Goal: Task Accomplishment & Management: Use online tool/utility

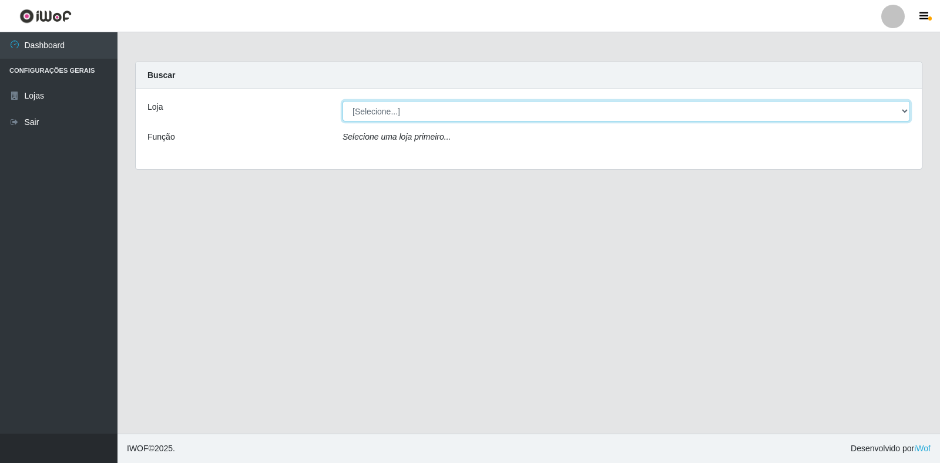
click at [417, 113] on select "[Selecione...] Atacado Vem - Loja 30 Laranjeiras Velha" at bounding box center [625, 111] width 567 height 21
select select "495"
click at [342, 101] on select "[Selecione...] Atacado Vem - Loja 30 Laranjeiras Velha" at bounding box center [625, 111] width 567 height 21
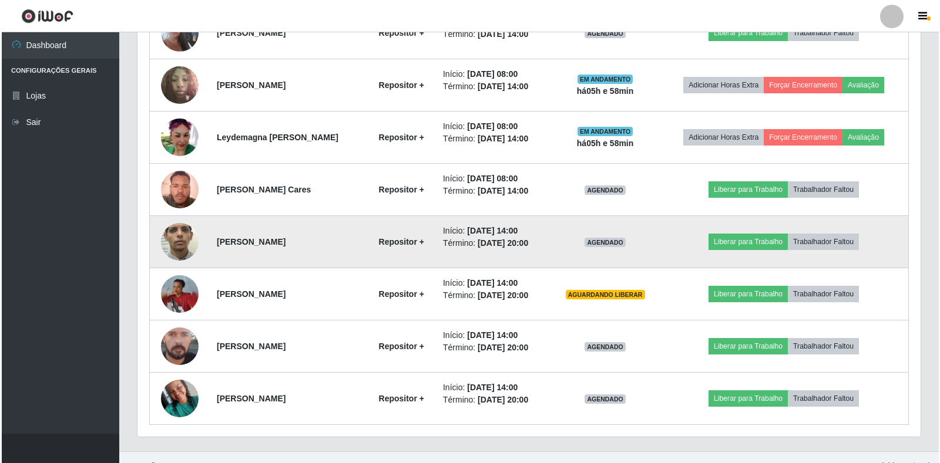
scroll to position [578, 0]
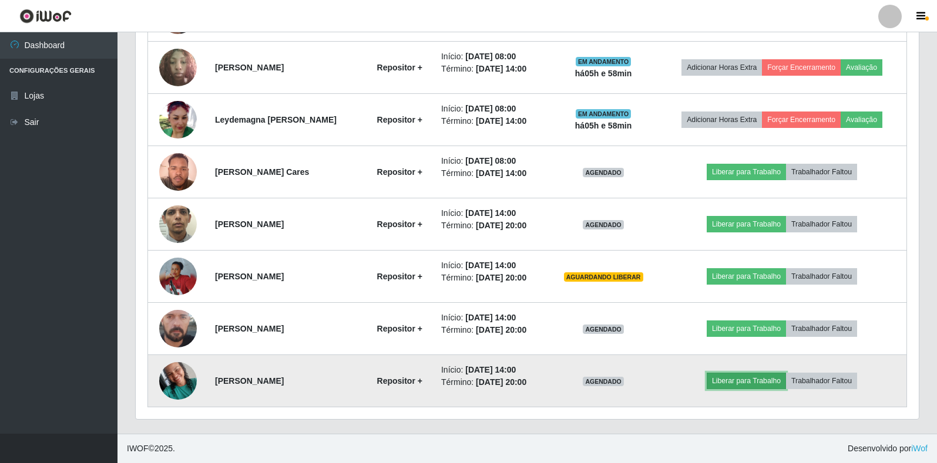
click at [748, 383] on button "Liberar para Trabalho" at bounding box center [746, 381] width 79 height 16
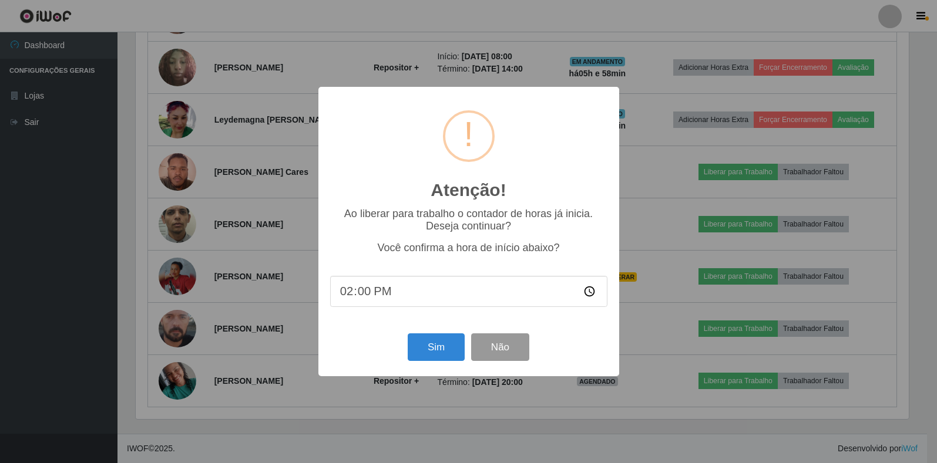
scroll to position [244, 776]
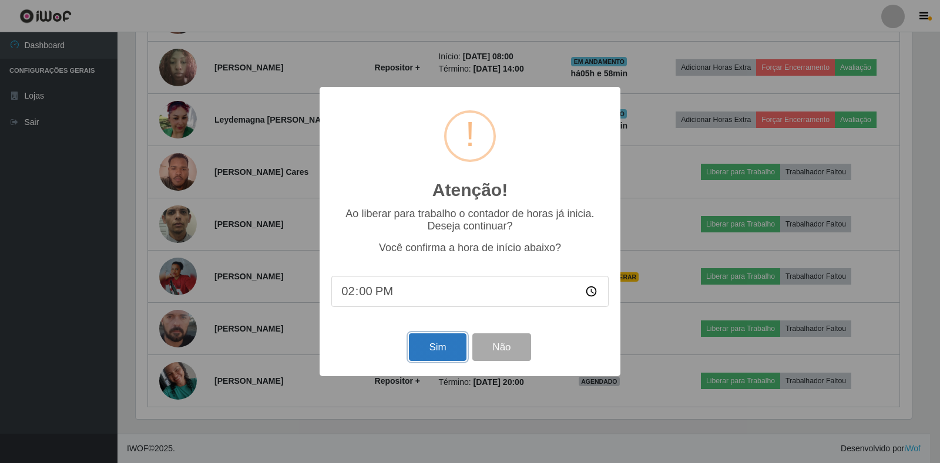
click at [433, 354] on button "Sim" at bounding box center [437, 348] width 57 height 28
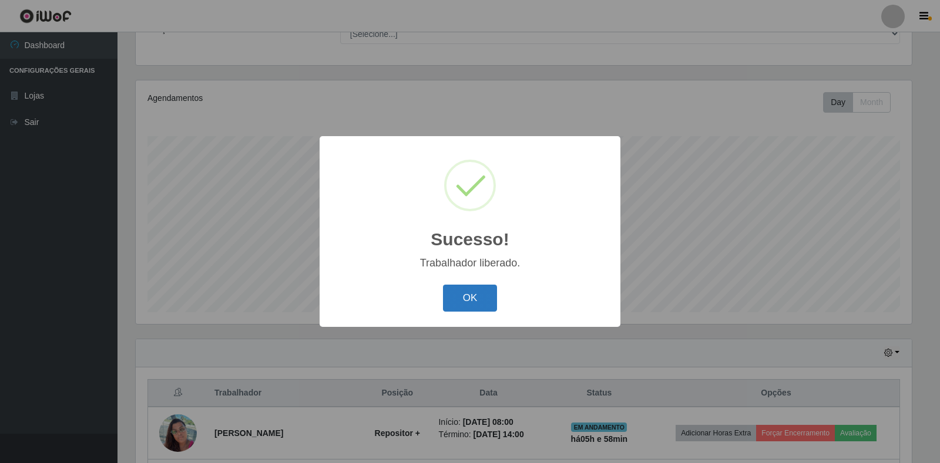
click at [468, 295] on button "OK" at bounding box center [470, 299] width 55 height 28
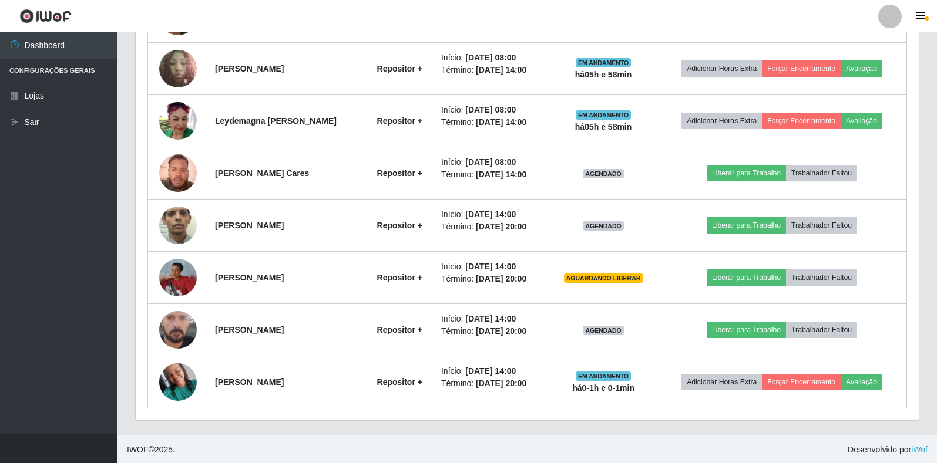
scroll to position [578, 0]
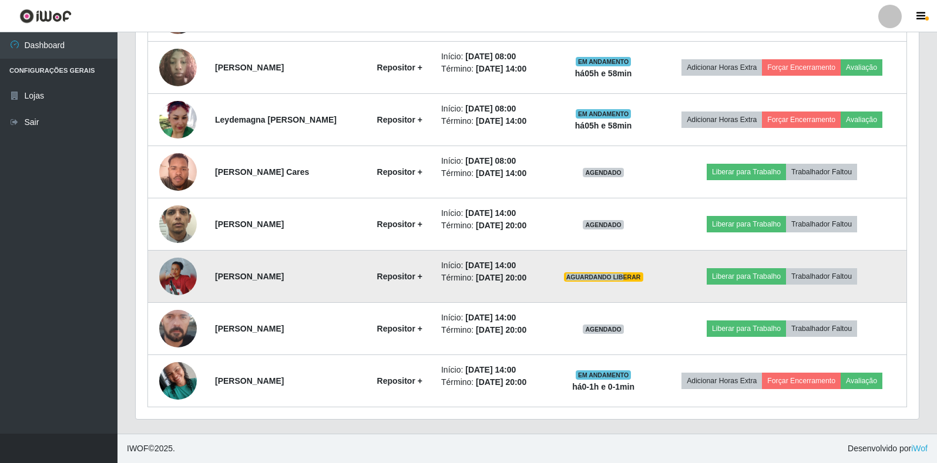
drag, startPoint x: 642, startPoint y: 280, endPoint x: 587, endPoint y: 280, distance: 54.6
click at [587, 280] on span "AGUARDANDO LIBERAR" at bounding box center [603, 277] width 79 height 9
click at [595, 280] on span "AGUARDANDO LIBERAR" at bounding box center [603, 277] width 79 height 9
click at [757, 267] on td "Liberar para Trabalho Trabalhador Faltou" at bounding box center [781, 277] width 249 height 52
click at [757, 277] on button "Liberar para Trabalho" at bounding box center [746, 276] width 79 height 16
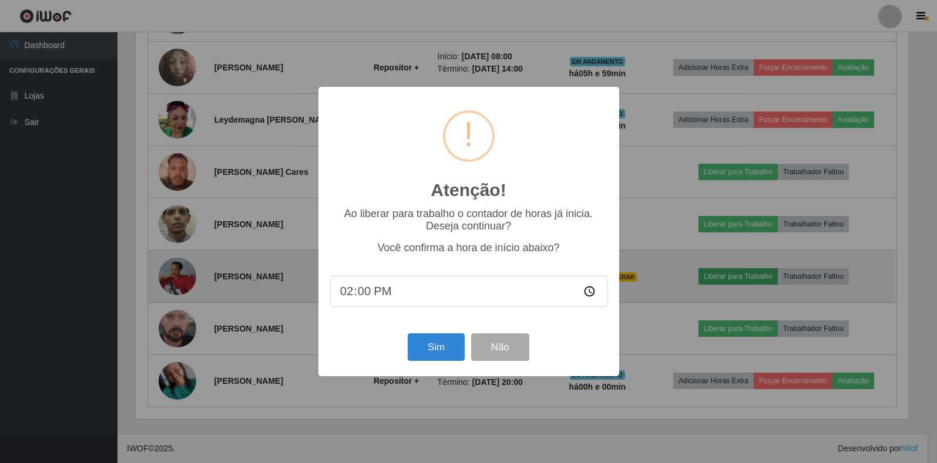
scroll to position [244, 776]
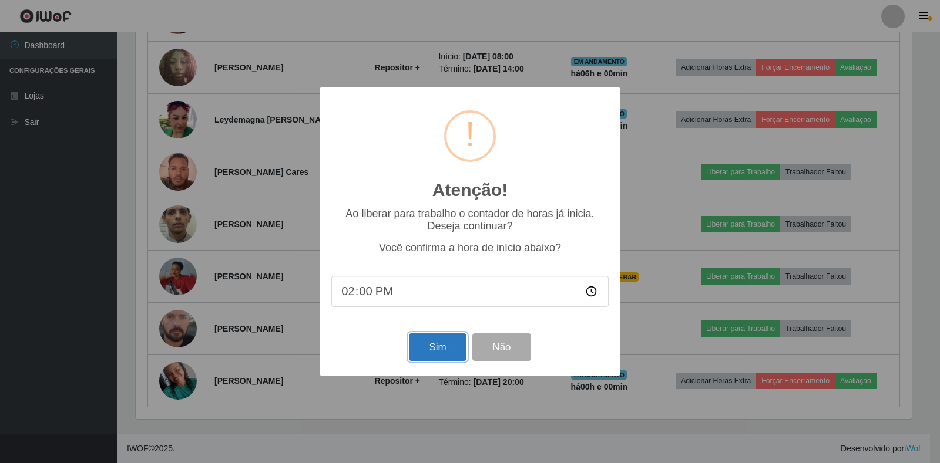
click at [433, 352] on button "Sim" at bounding box center [437, 348] width 57 height 28
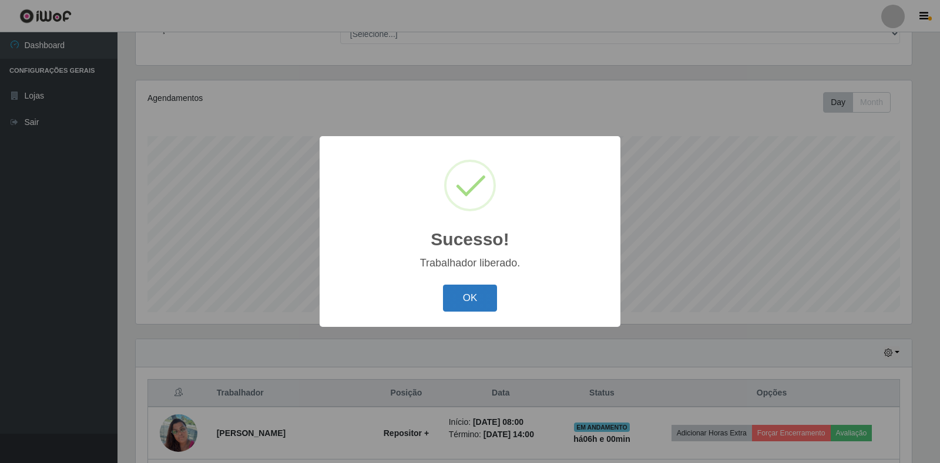
click at [448, 305] on button "OK" at bounding box center [470, 299] width 55 height 28
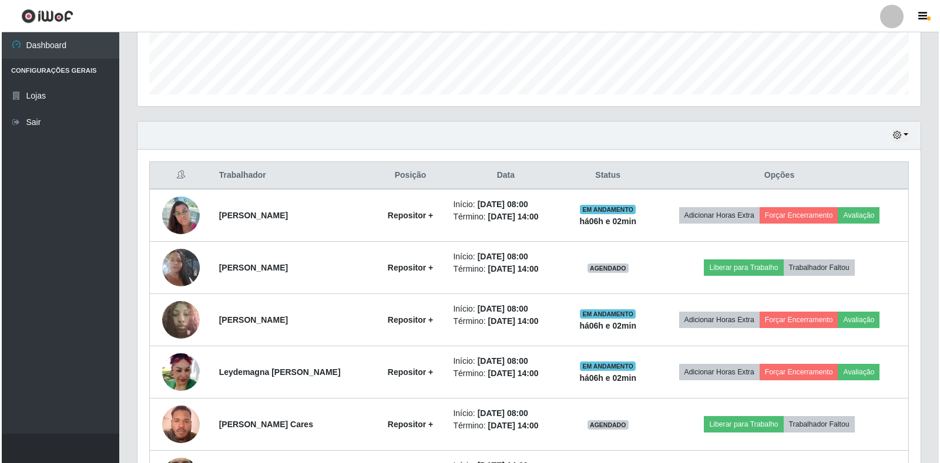
scroll to position [342, 0]
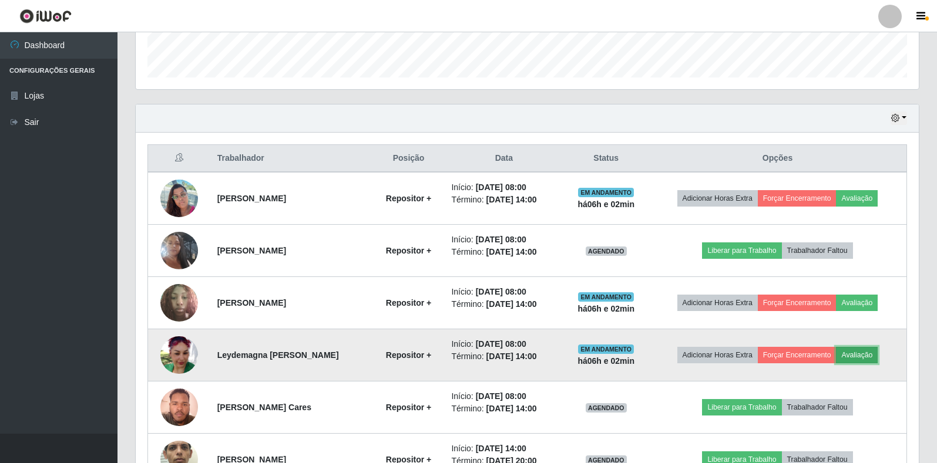
click at [867, 356] on button "Avaliação" at bounding box center [857, 355] width 42 height 16
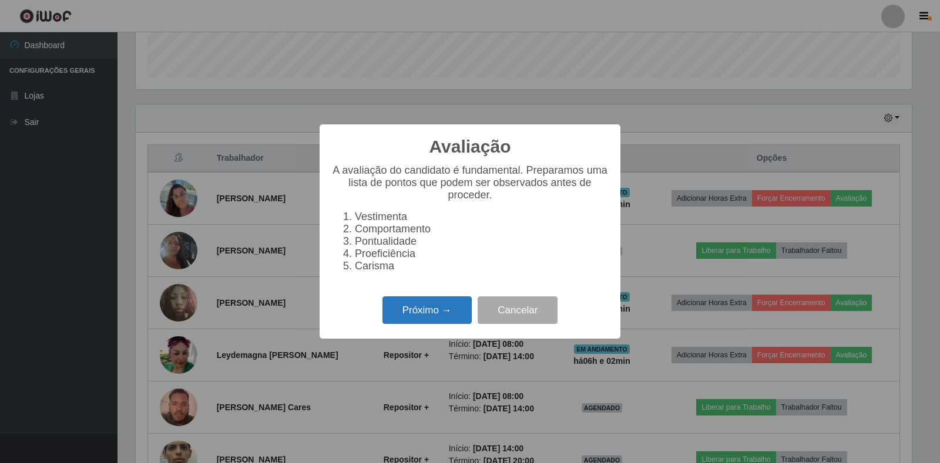
click at [409, 313] on button "Próximo →" at bounding box center [426, 311] width 89 height 28
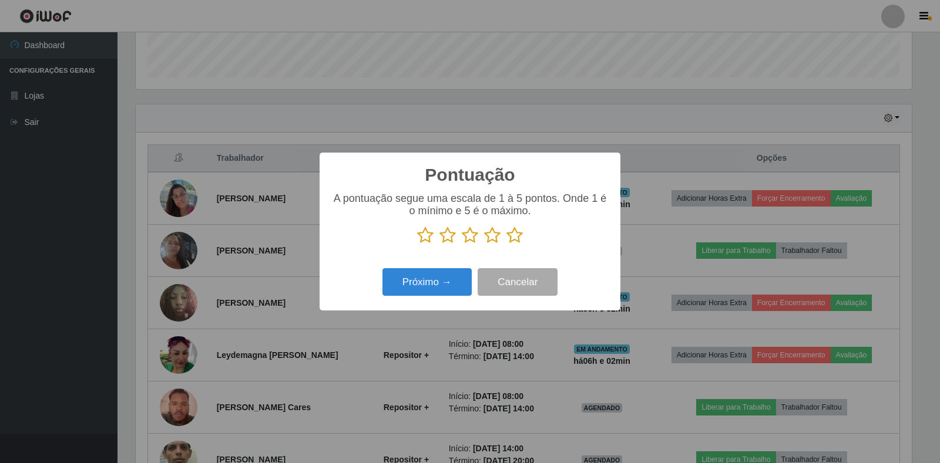
scroll to position [587089, 586557]
click at [516, 240] on icon at bounding box center [514, 236] width 16 height 18
click at [506, 244] on input "radio" at bounding box center [506, 244] width 0 height 0
click at [415, 289] on button "Próximo →" at bounding box center [426, 282] width 89 height 28
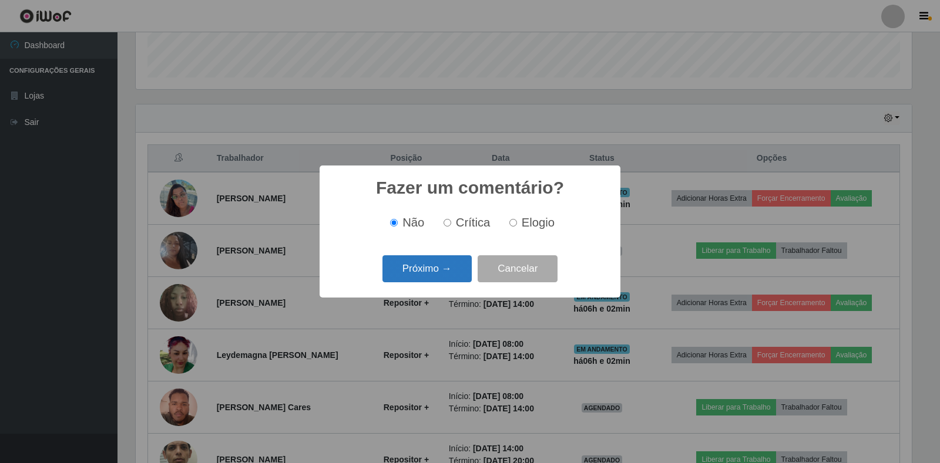
click at [450, 269] on button "Próximo →" at bounding box center [426, 269] width 89 height 28
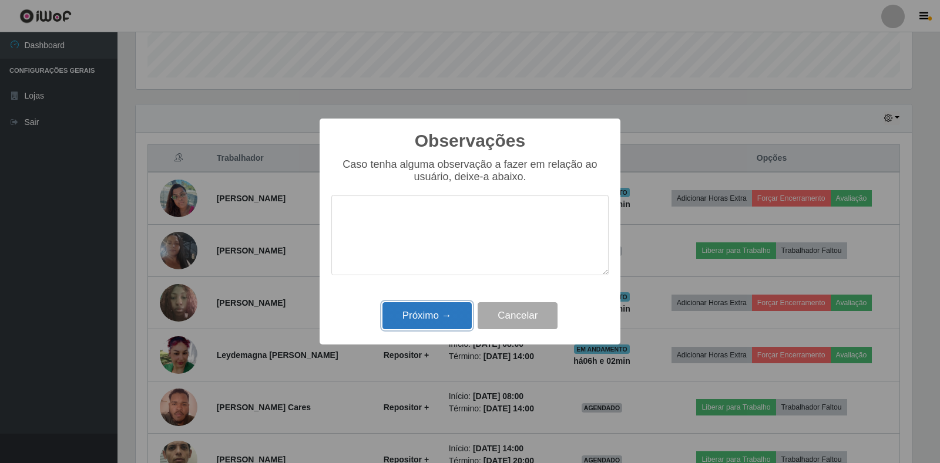
click at [433, 311] on button "Próximo →" at bounding box center [426, 316] width 89 height 28
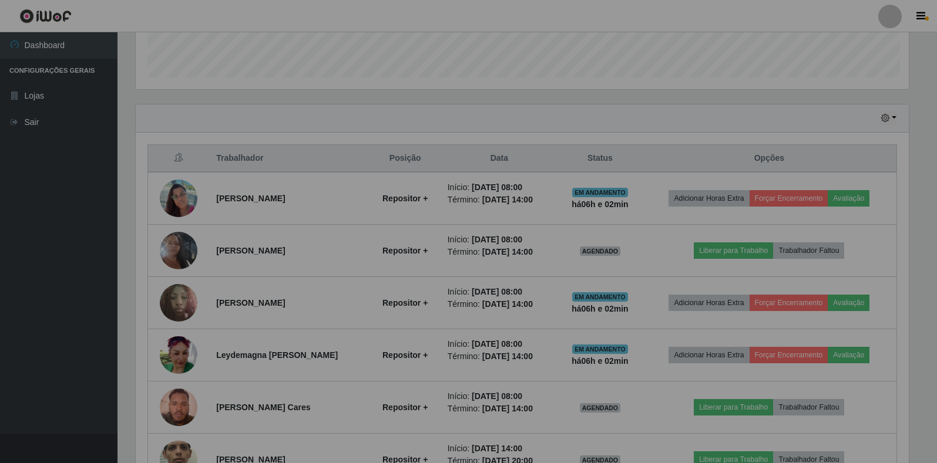
scroll to position [244, 783]
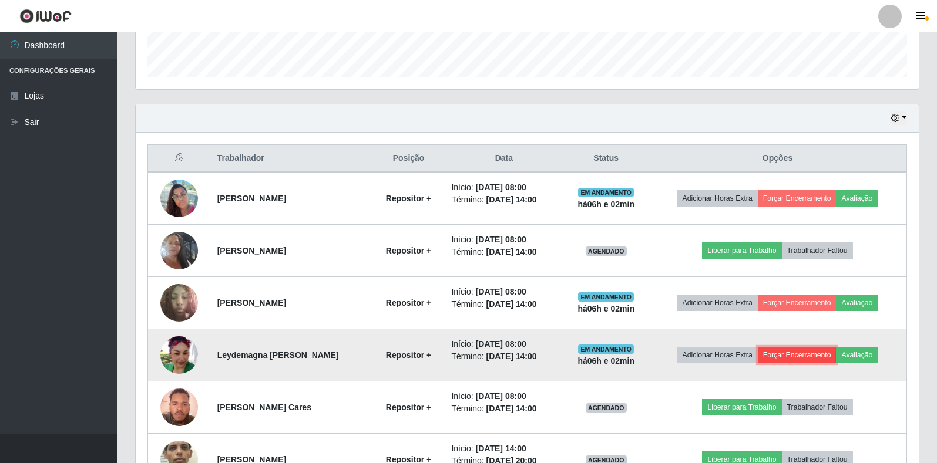
click at [789, 359] on button "Forçar Encerramento" at bounding box center [797, 355] width 79 height 16
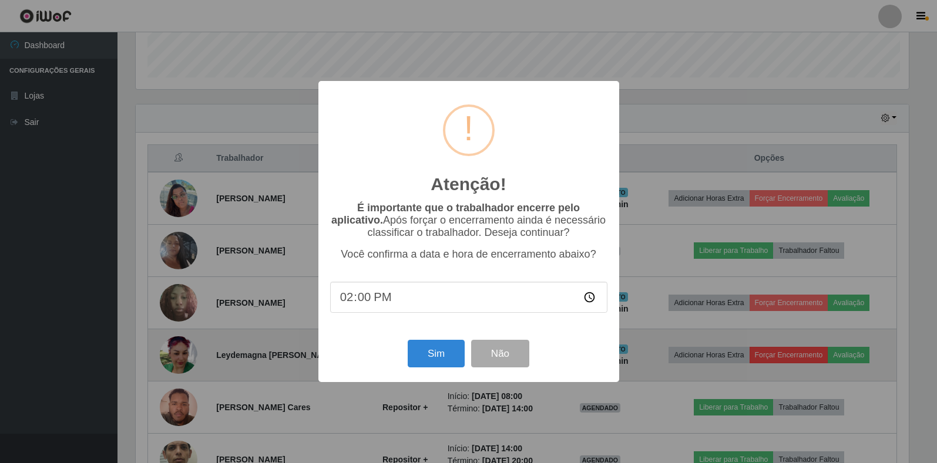
scroll to position [244, 776]
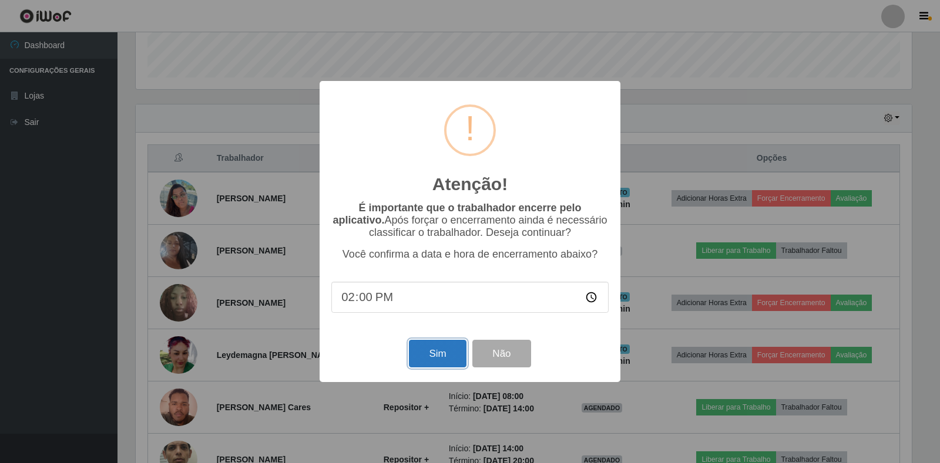
click at [435, 362] on button "Sim" at bounding box center [437, 354] width 57 height 28
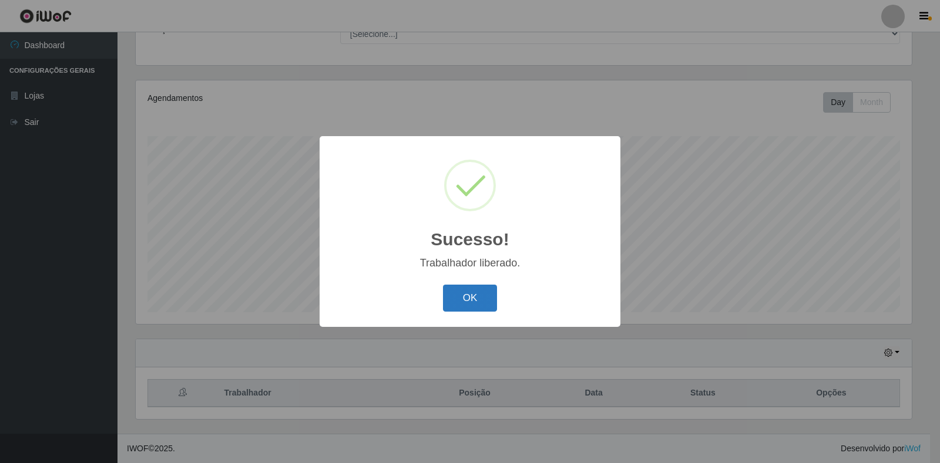
click at [469, 301] on button "OK" at bounding box center [470, 299] width 55 height 28
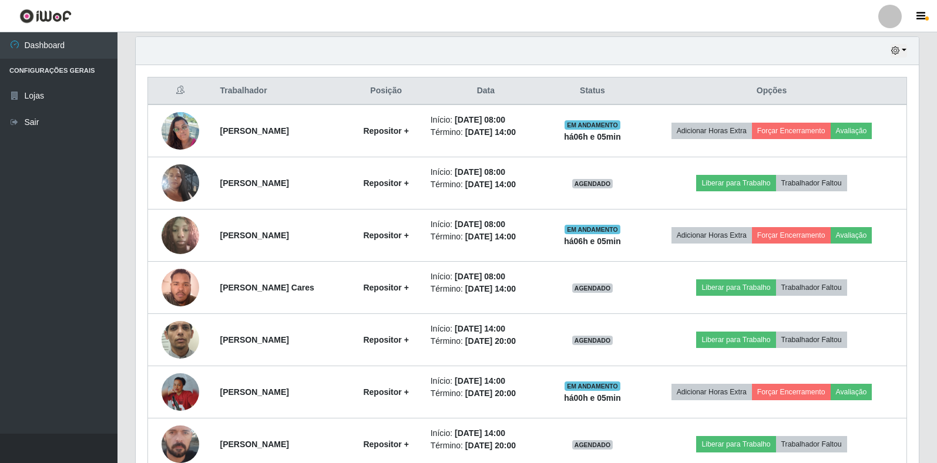
scroll to position [408, 0]
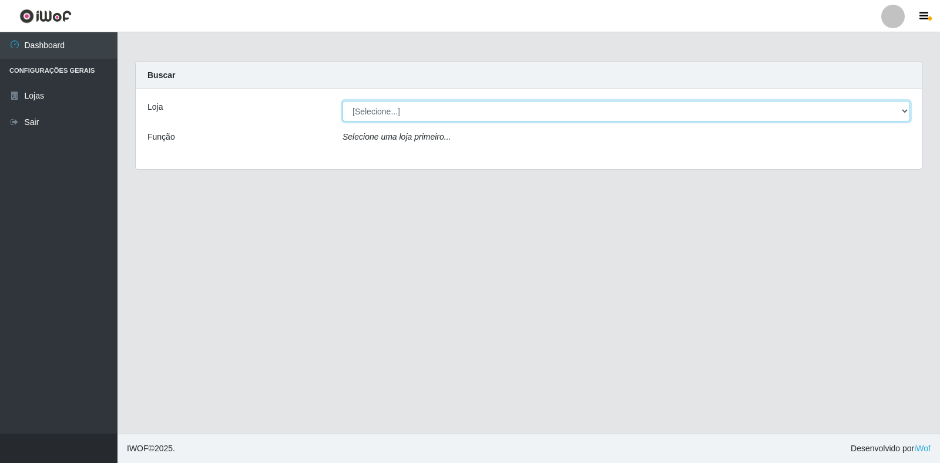
click at [362, 113] on select "[Selecione...] Atacado Vem - Loja 30 Laranjeiras Velha" at bounding box center [625, 111] width 567 height 21
select select "495"
click at [342, 101] on select "[Selecione...] Atacado Vem - Loja 30 Laranjeiras Velha" at bounding box center [625, 111] width 567 height 21
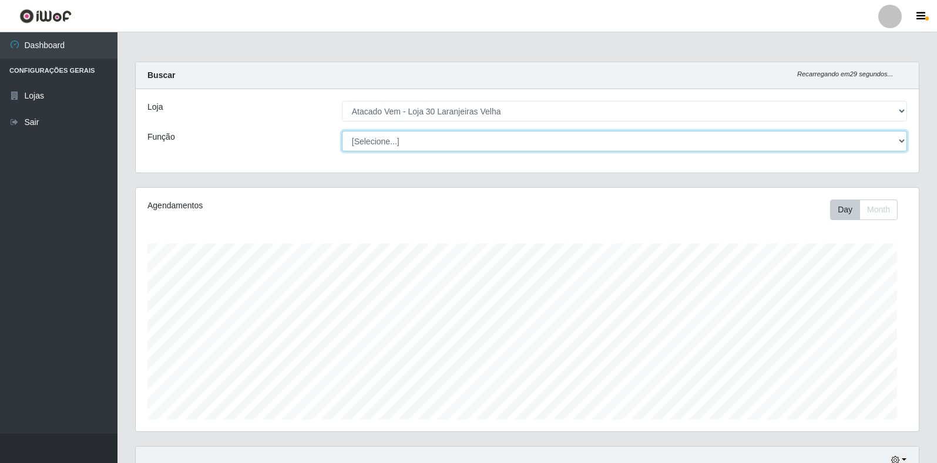
click at [386, 142] on select "[Selecione...] Repositor Repositor + Repositor ++" at bounding box center [624, 141] width 565 height 21
click at [342, 131] on select "[Selecione...] Repositor Repositor + Repositor ++" at bounding box center [624, 141] width 565 height 21
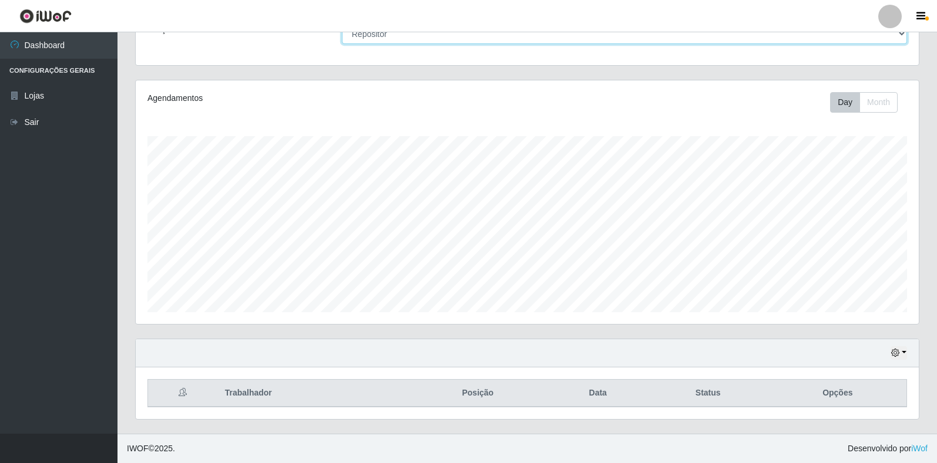
scroll to position [0, 0]
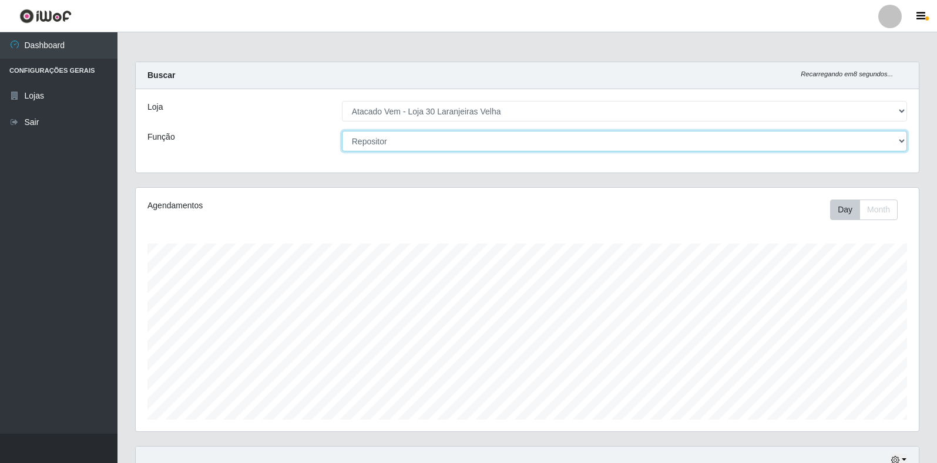
click at [428, 140] on select "[Selecione...] Repositor Repositor + Repositor ++" at bounding box center [624, 141] width 565 height 21
select select "82"
click at [342, 131] on select "[Selecione...] Repositor Repositor + Repositor ++" at bounding box center [624, 141] width 565 height 21
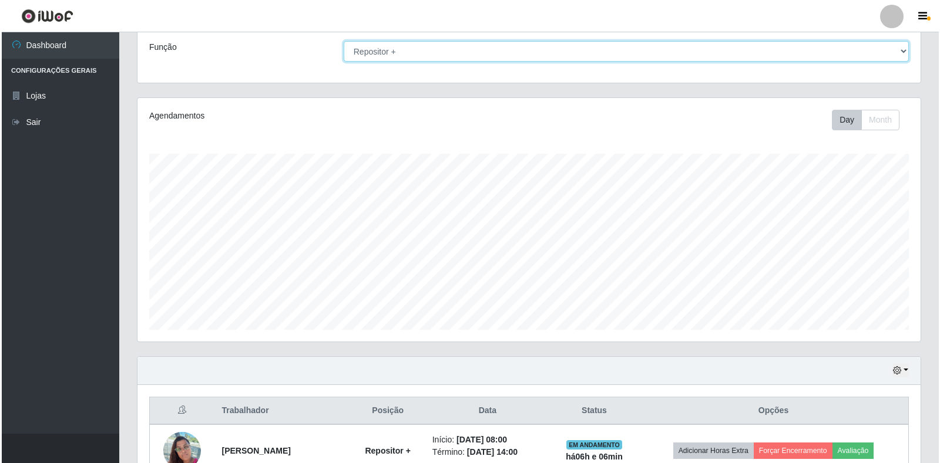
scroll to position [352, 0]
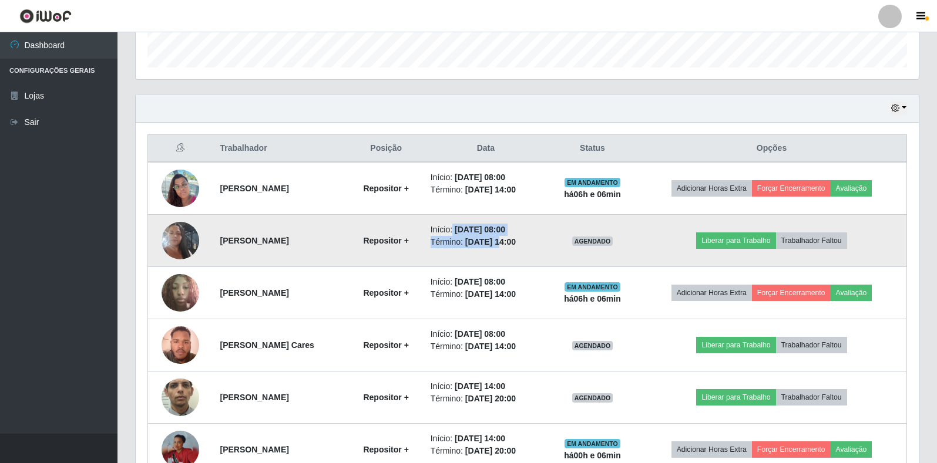
drag, startPoint x: 477, startPoint y: 235, endPoint x: 524, endPoint y: 236, distance: 47.6
click at [524, 236] on ul "Início: 06/09/2025, 08:00 Término: 06/09/2025, 14:00" at bounding box center [486, 236] width 110 height 25
click at [423, 234] on td "Repositor +" at bounding box center [386, 241] width 75 height 52
click at [742, 240] on button "Liberar para Trabalho" at bounding box center [735, 241] width 79 height 16
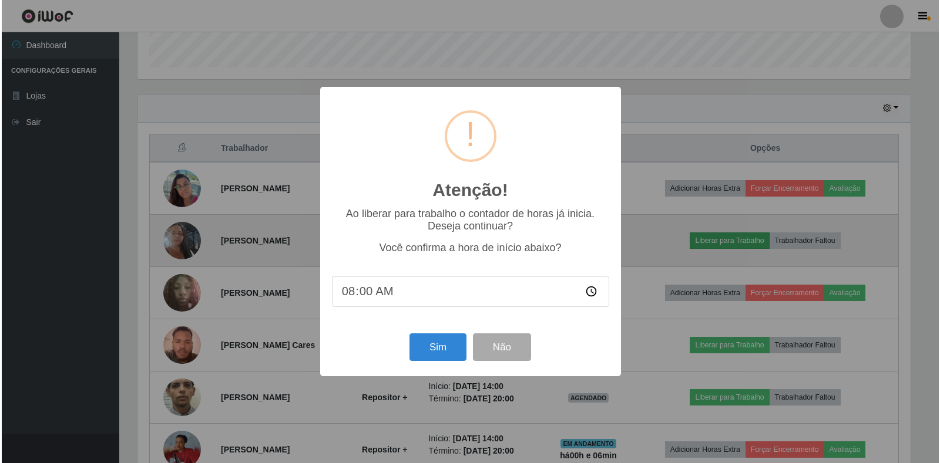
scroll to position [244, 776]
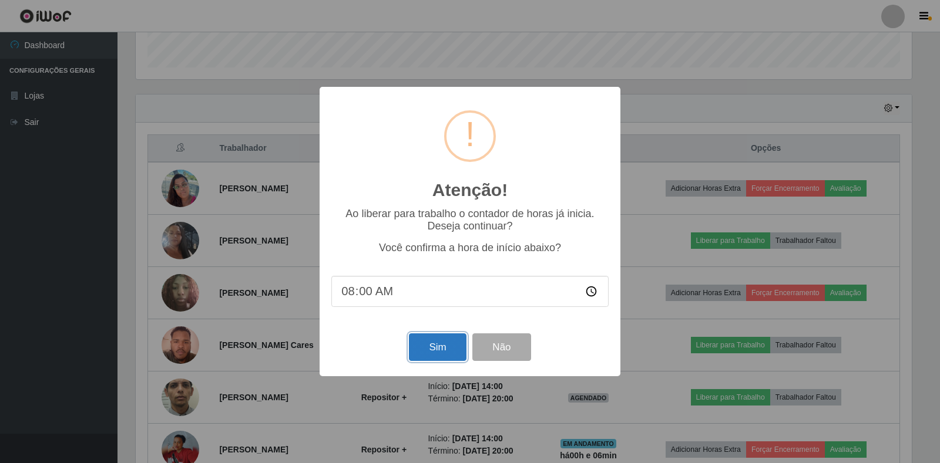
click at [444, 340] on button "Sim" at bounding box center [437, 348] width 57 height 28
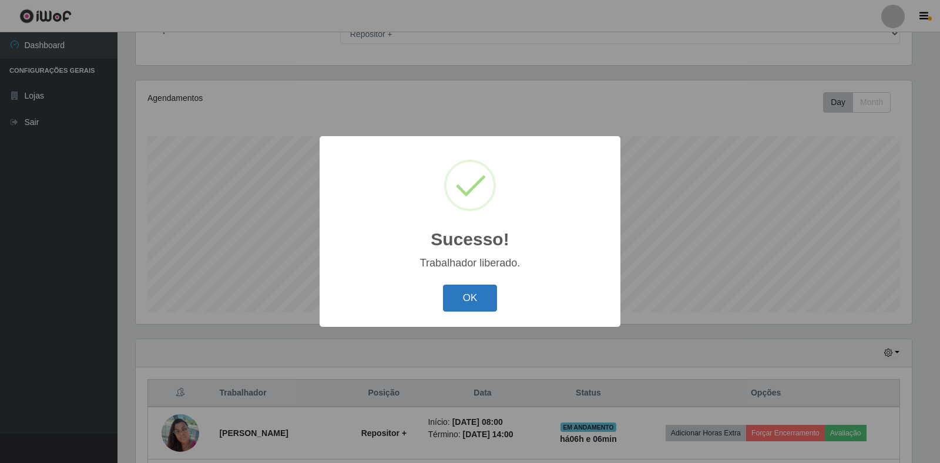
click at [473, 300] on button "OK" at bounding box center [470, 299] width 55 height 28
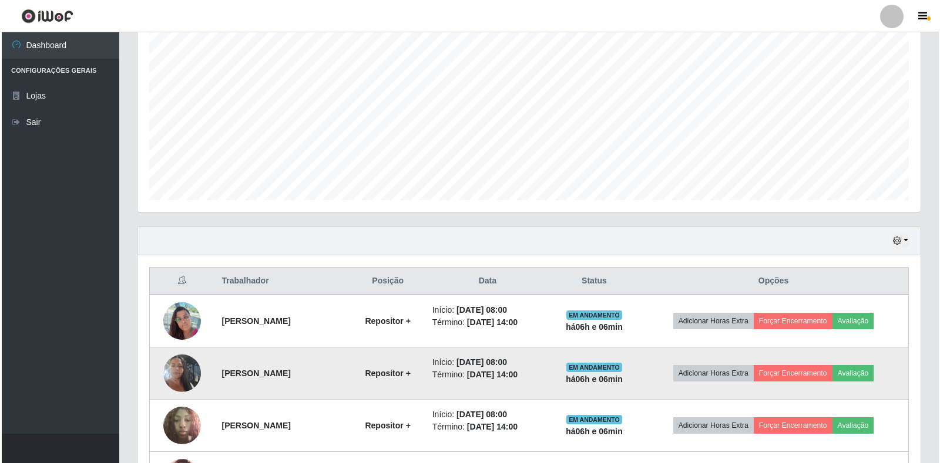
scroll to position [225, 0]
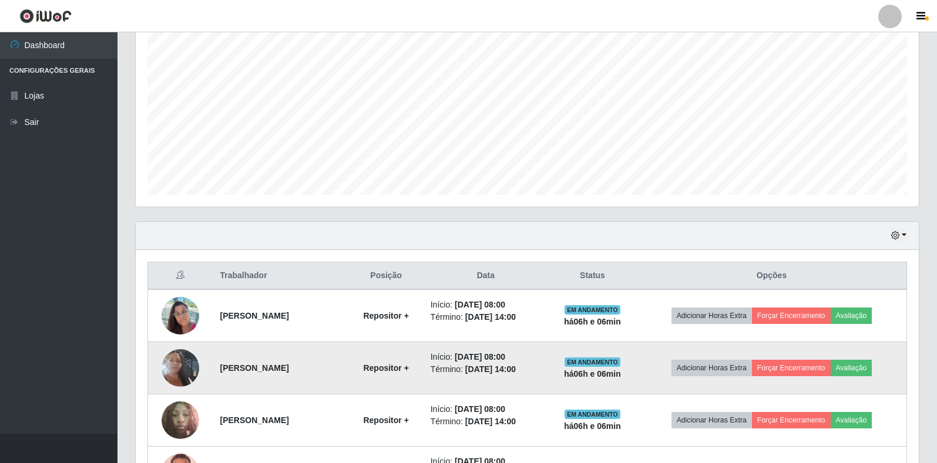
drag, startPoint x: 502, startPoint y: 355, endPoint x: 544, endPoint y: 366, distance: 44.3
click at [541, 366] on ul "Início: 06/09/2025, 08:00 Término: 06/09/2025, 14:00" at bounding box center [486, 363] width 110 height 25
click at [516, 369] on time "[DATE] 14:00" at bounding box center [490, 369] width 51 height 9
click at [868, 370] on button "Avaliação" at bounding box center [851, 368] width 42 height 16
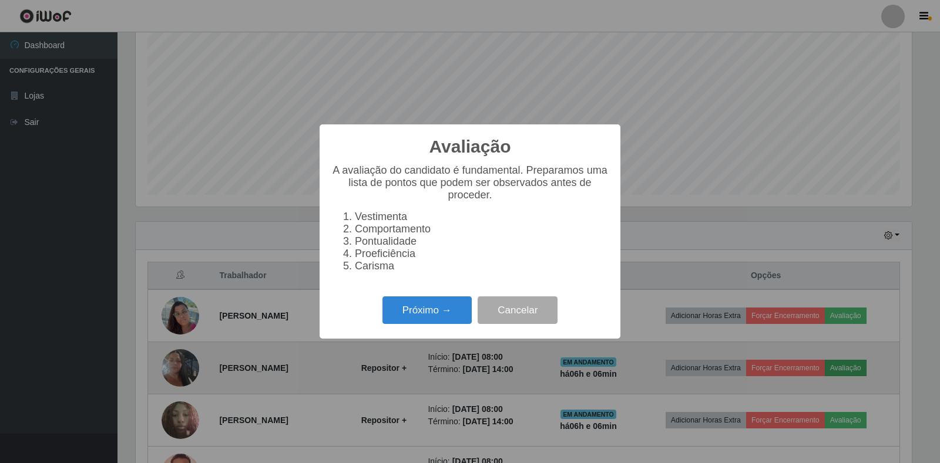
scroll to position [244, 776]
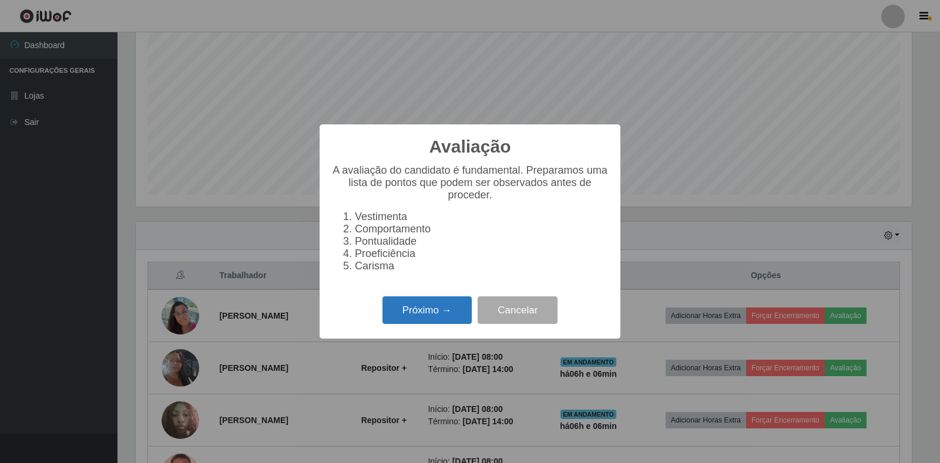
click at [440, 316] on button "Próximo →" at bounding box center [426, 311] width 89 height 28
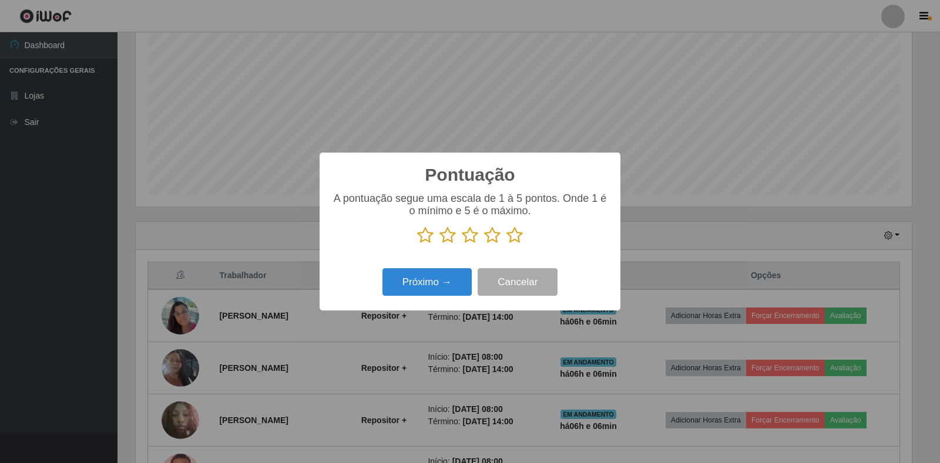
drag, startPoint x: 514, startPoint y: 234, endPoint x: 463, endPoint y: 267, distance: 60.6
click at [515, 234] on icon at bounding box center [514, 236] width 16 height 18
click at [506, 244] on input "radio" at bounding box center [506, 244] width 0 height 0
click at [455, 281] on button "Próximo →" at bounding box center [426, 282] width 89 height 28
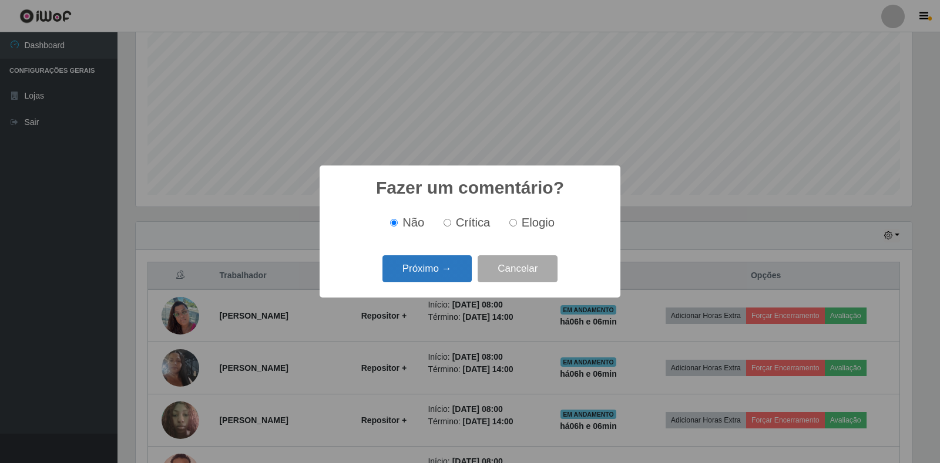
click at [457, 275] on button "Próximo →" at bounding box center [426, 269] width 89 height 28
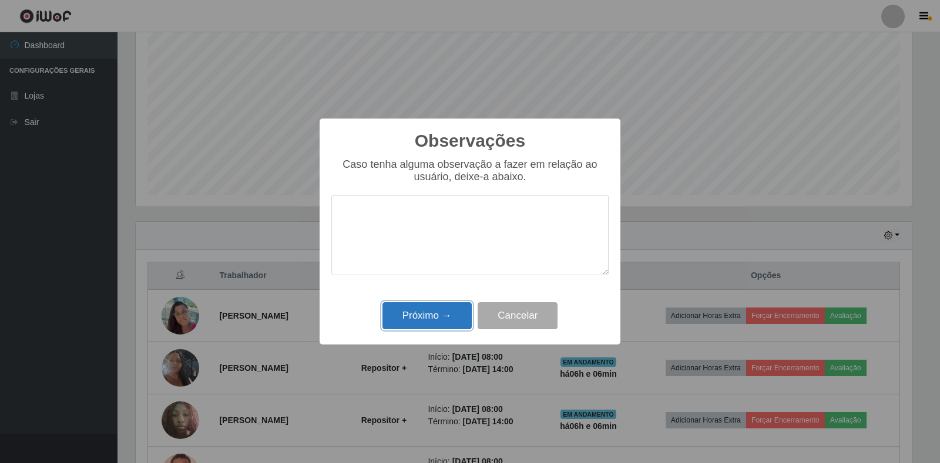
click at [430, 316] on button "Próximo →" at bounding box center [426, 316] width 89 height 28
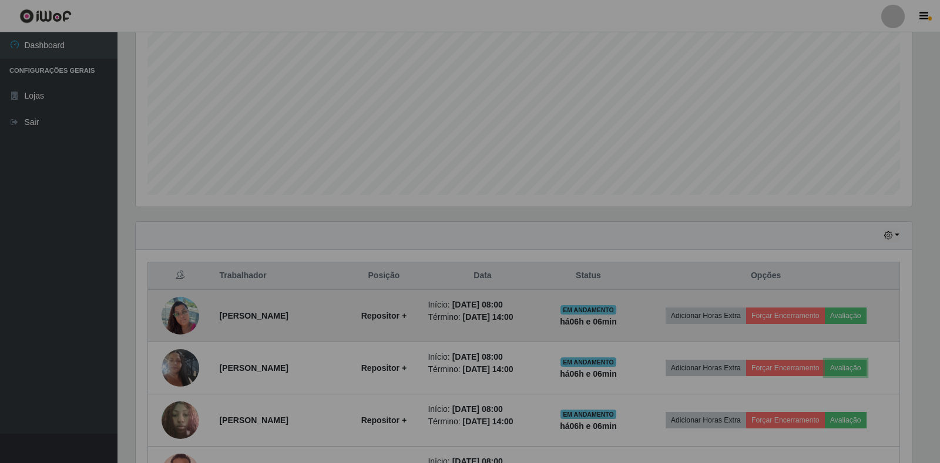
scroll to position [244, 783]
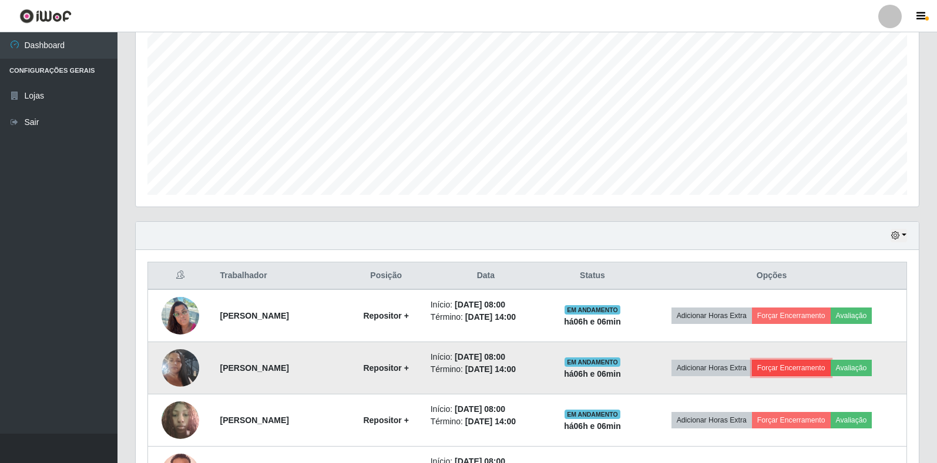
click at [792, 365] on button "Forçar Encerramento" at bounding box center [791, 368] width 79 height 16
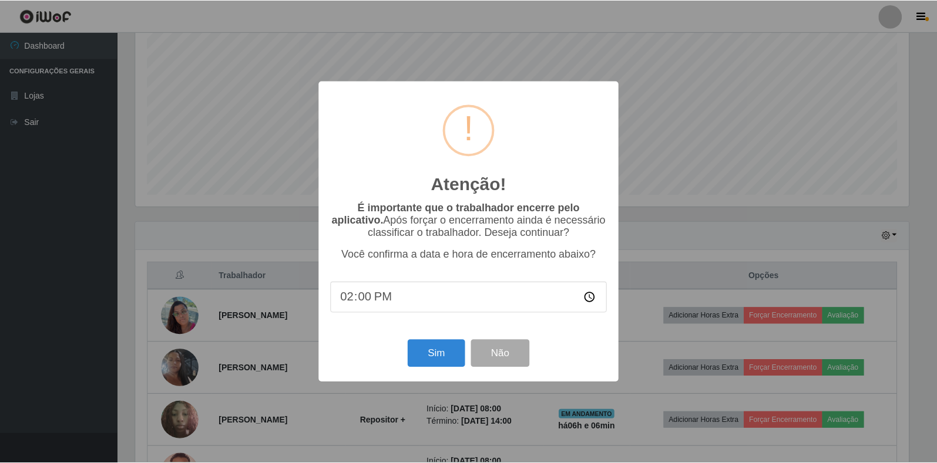
scroll to position [244, 776]
click at [438, 355] on button "Sim" at bounding box center [437, 354] width 57 height 28
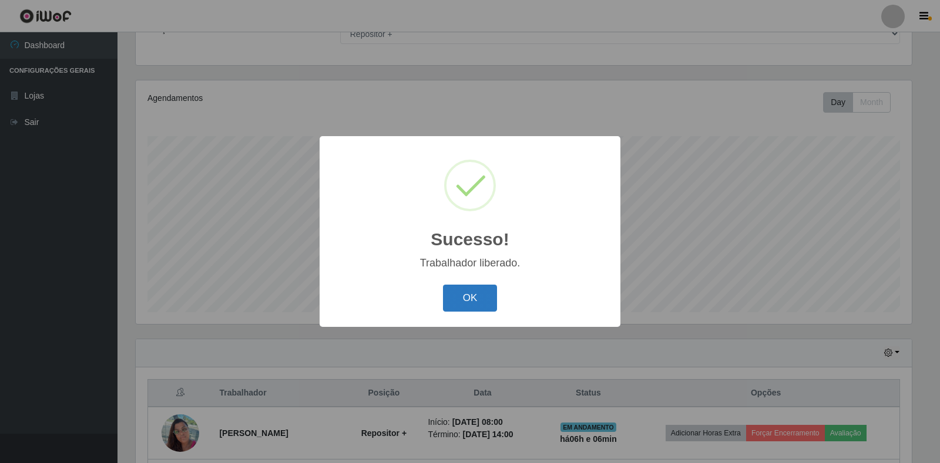
click at [480, 304] on button "OK" at bounding box center [470, 299] width 55 height 28
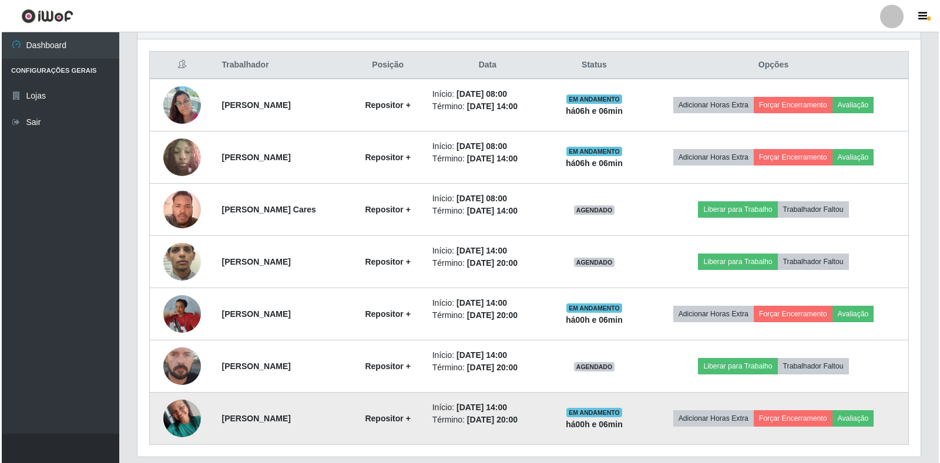
scroll to position [0, 0]
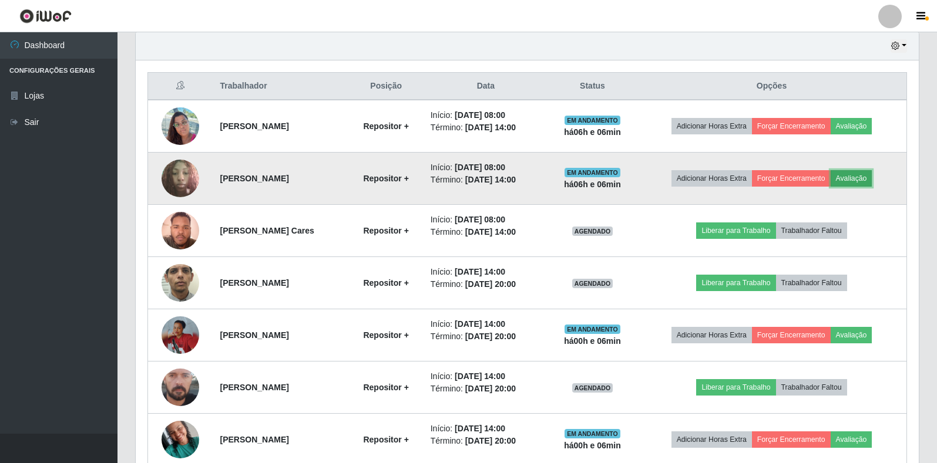
click at [856, 177] on button "Avaliação" at bounding box center [851, 178] width 42 height 16
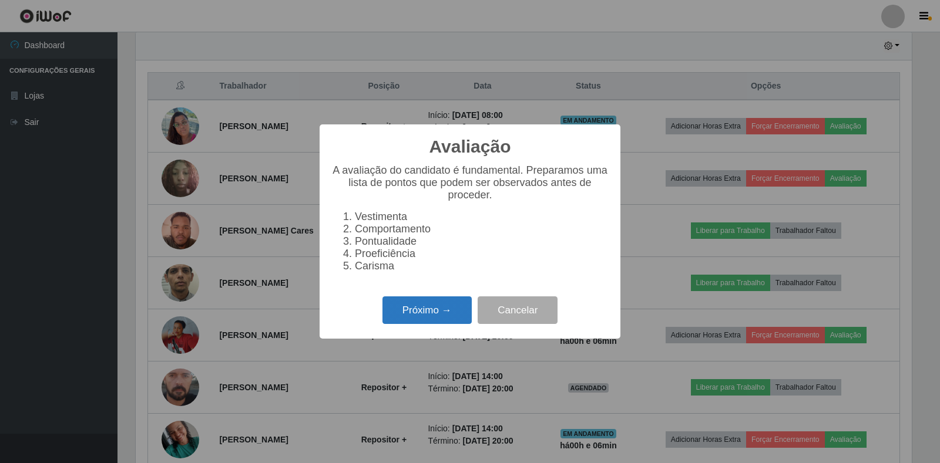
click at [442, 320] on button "Próximo →" at bounding box center [426, 311] width 89 height 28
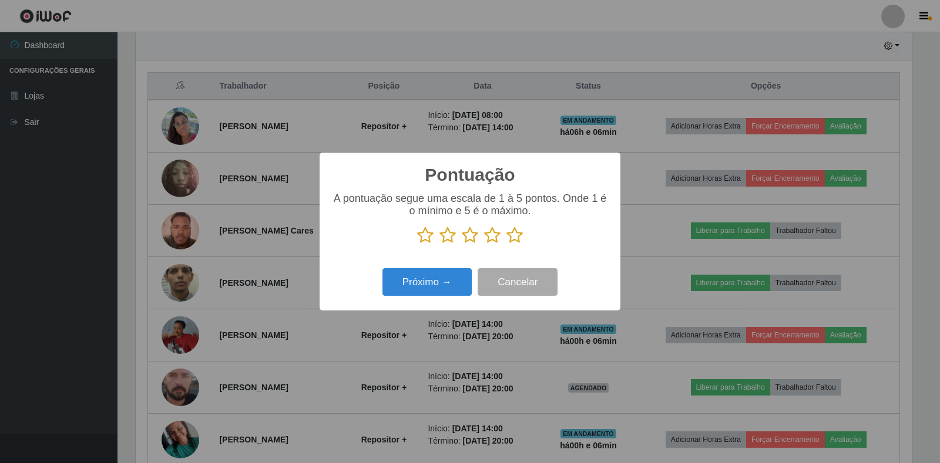
click at [514, 244] on icon at bounding box center [514, 236] width 16 height 18
click at [506, 244] on input "radio" at bounding box center [506, 244] width 0 height 0
click at [440, 283] on button "Próximo →" at bounding box center [426, 282] width 89 height 28
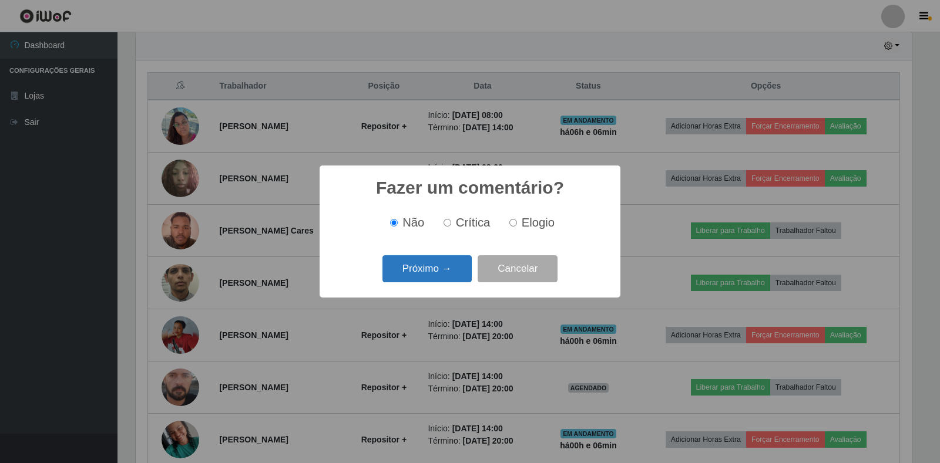
click at [458, 265] on button "Próximo →" at bounding box center [426, 269] width 89 height 28
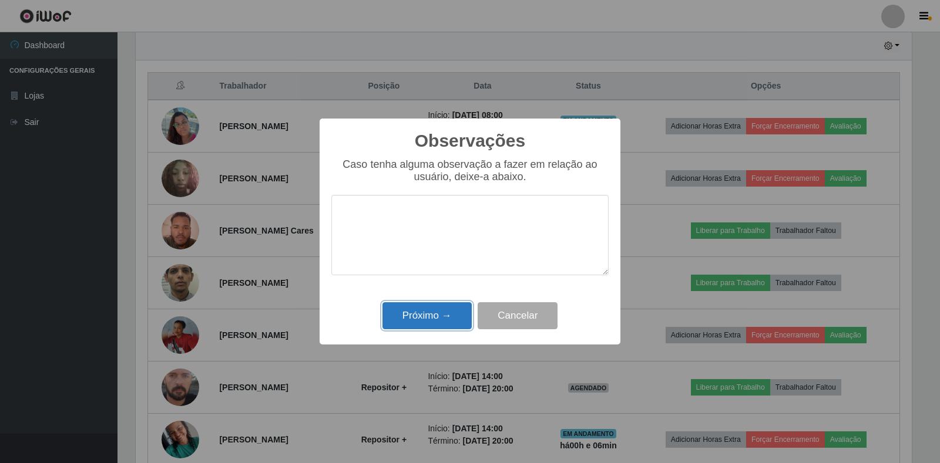
click at [409, 310] on button "Próximo →" at bounding box center [426, 316] width 89 height 28
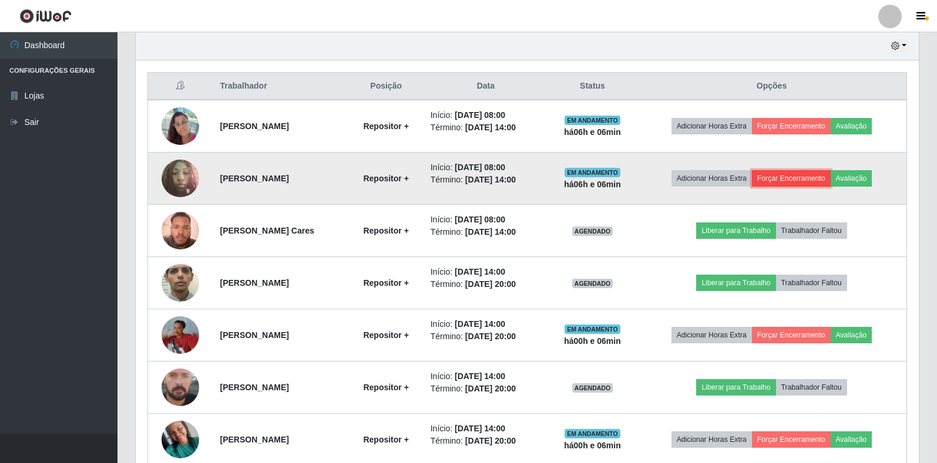
click at [828, 180] on button "Forçar Encerramento" at bounding box center [791, 178] width 79 height 16
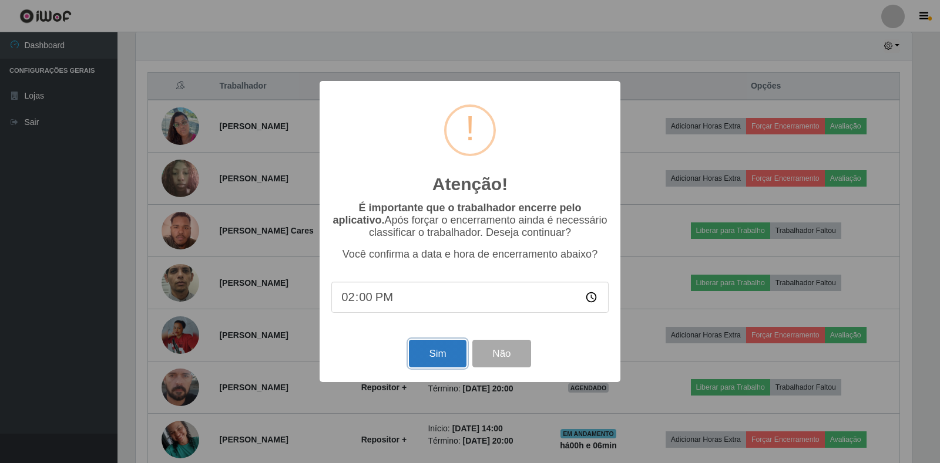
click at [426, 357] on button "Sim" at bounding box center [437, 354] width 57 height 28
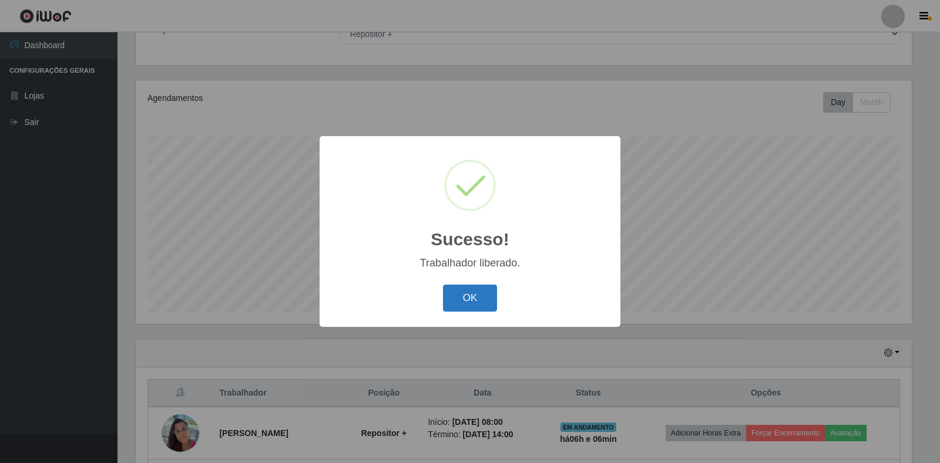
click at [487, 302] on button "OK" at bounding box center [470, 299] width 55 height 28
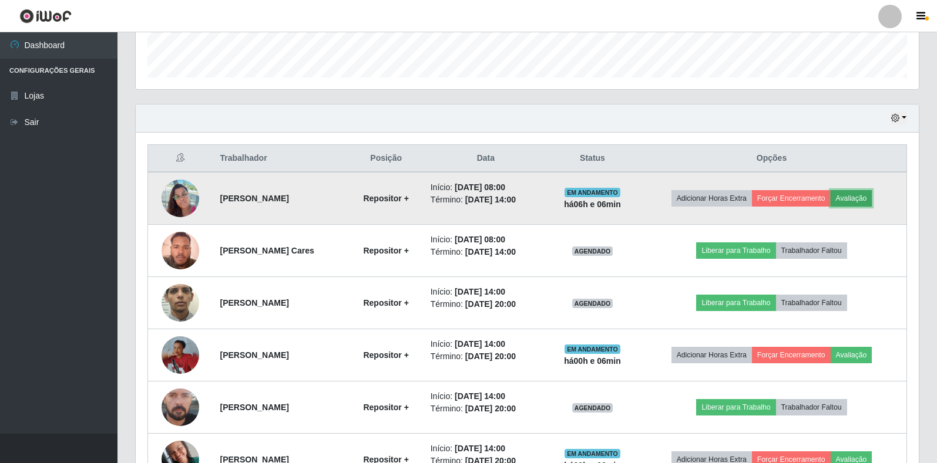
click at [858, 199] on button "Avaliação" at bounding box center [851, 198] width 42 height 16
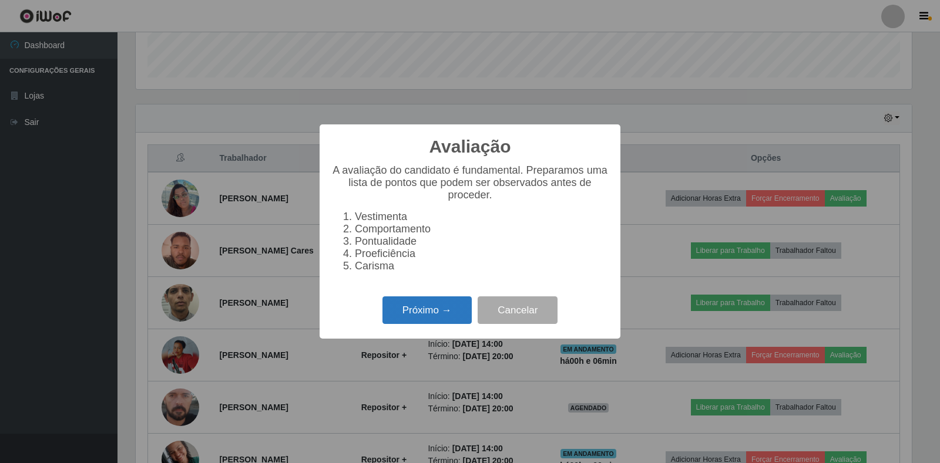
click at [437, 317] on button "Próximo →" at bounding box center [426, 311] width 89 height 28
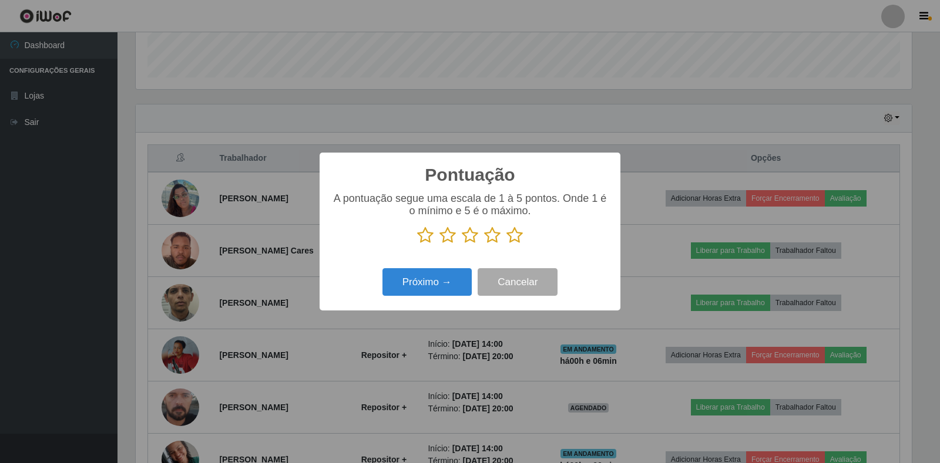
click at [509, 241] on icon at bounding box center [514, 236] width 16 height 18
click at [506, 244] on input "radio" at bounding box center [506, 244] width 0 height 0
click at [447, 290] on button "Próximo →" at bounding box center [426, 282] width 89 height 28
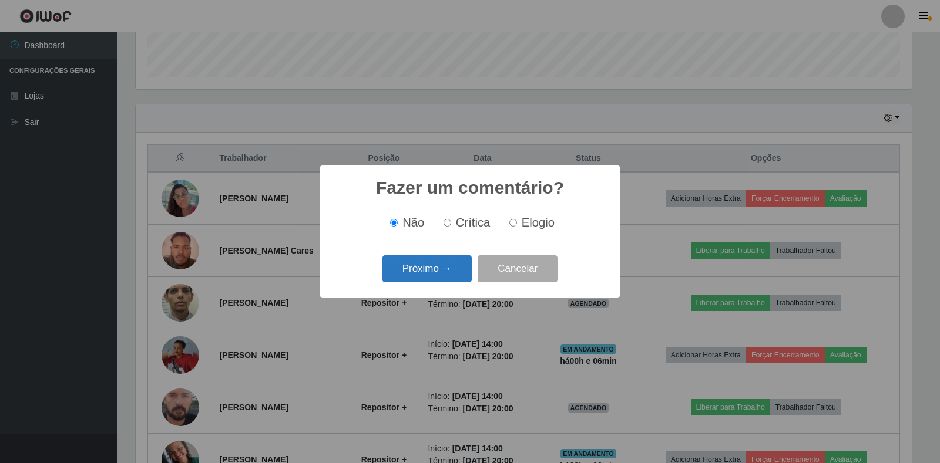
click at [425, 267] on button "Próximo →" at bounding box center [426, 269] width 89 height 28
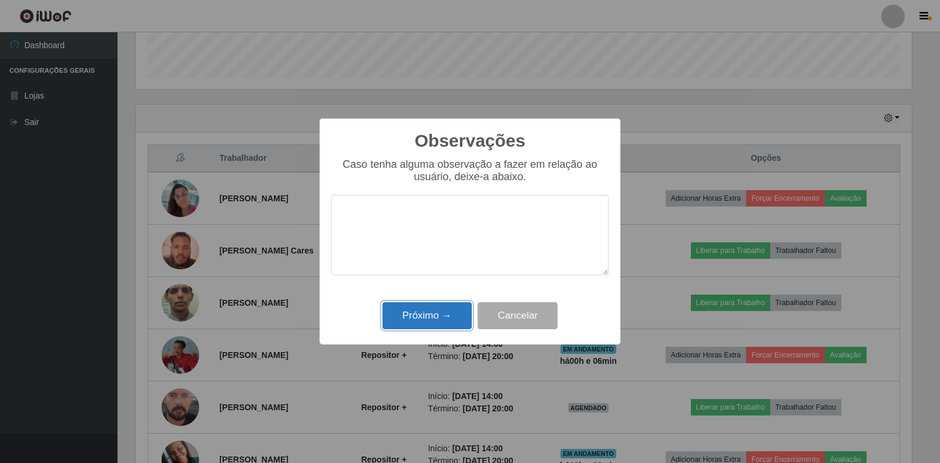
click at [430, 322] on button "Próximo →" at bounding box center [426, 316] width 89 height 28
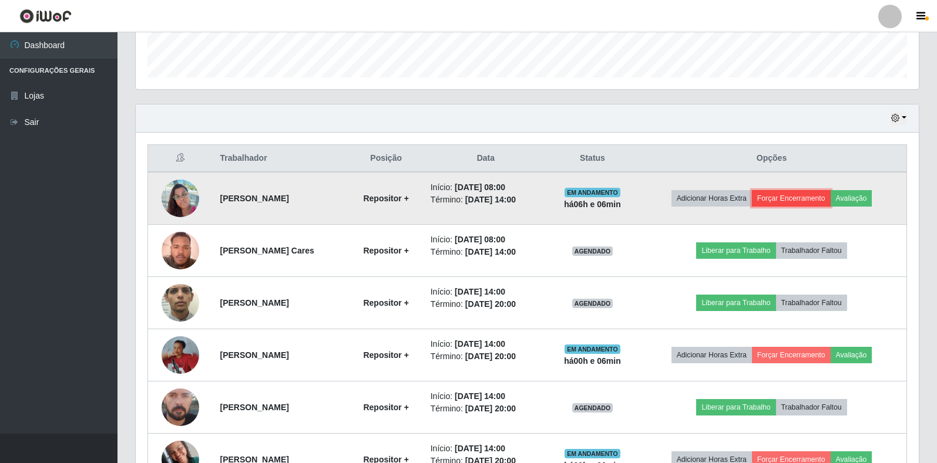
click at [826, 197] on button "Forçar Encerramento" at bounding box center [791, 198] width 79 height 16
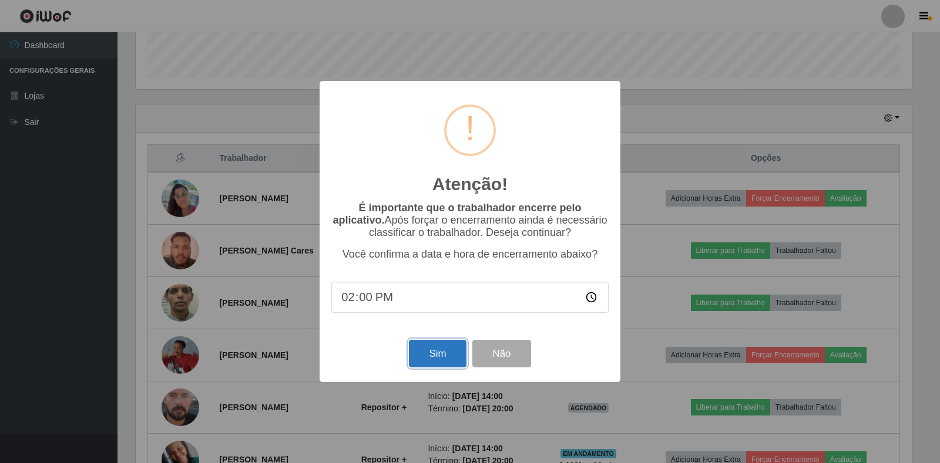
click at [444, 362] on button "Sim" at bounding box center [437, 354] width 57 height 28
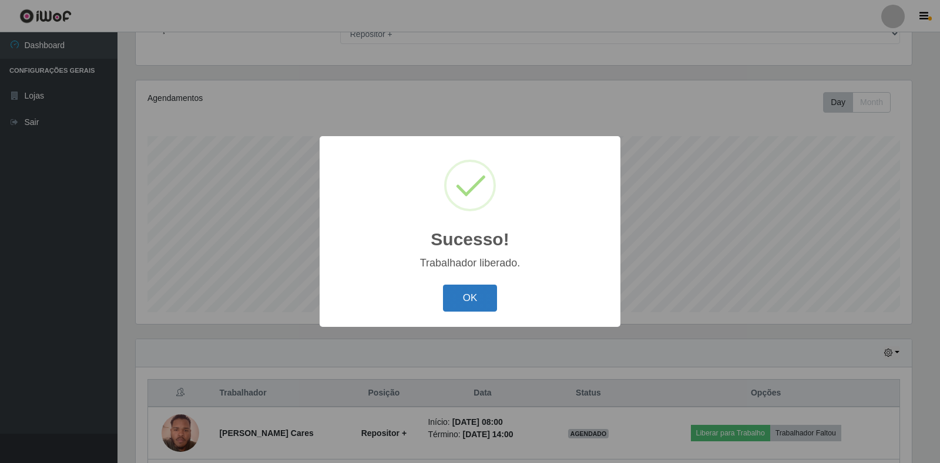
click at [486, 300] on button "OK" at bounding box center [470, 299] width 55 height 28
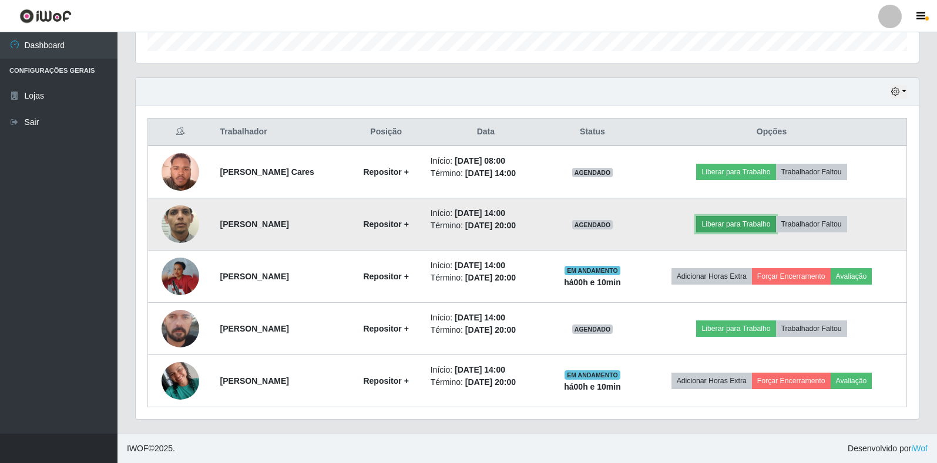
click at [772, 224] on button "Liberar para Trabalho" at bounding box center [735, 224] width 79 height 16
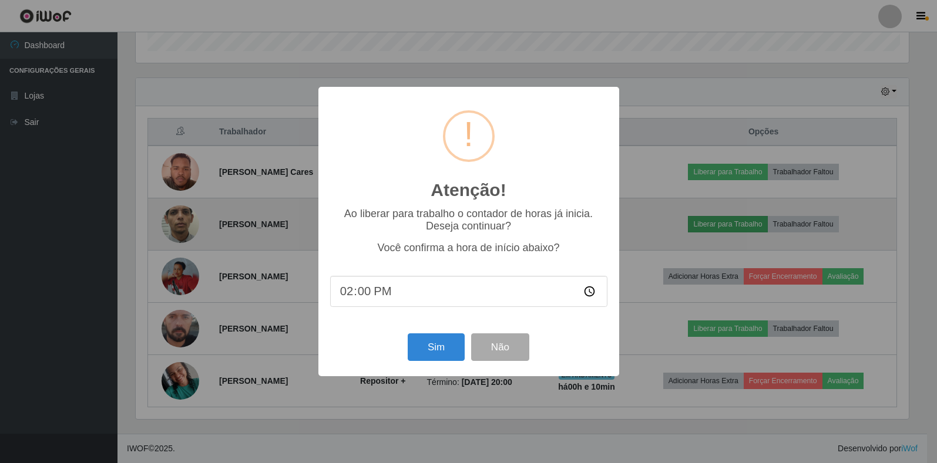
scroll to position [244, 776]
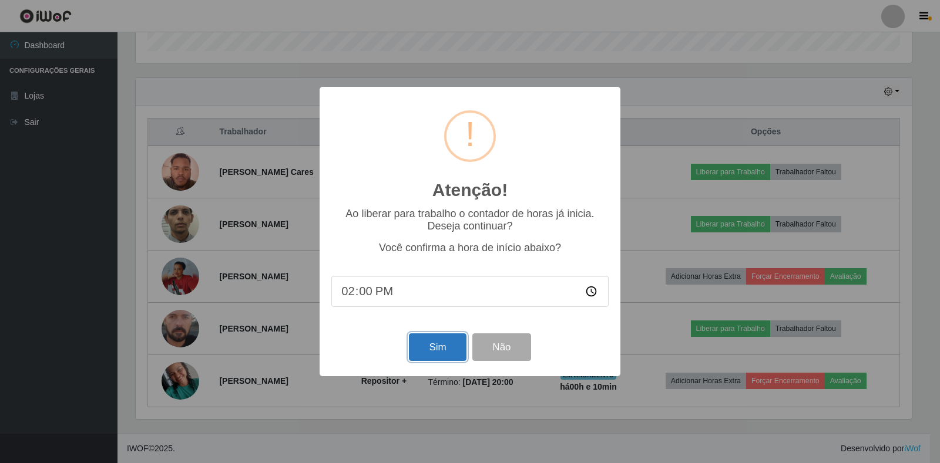
click at [428, 349] on button "Sim" at bounding box center [437, 348] width 57 height 28
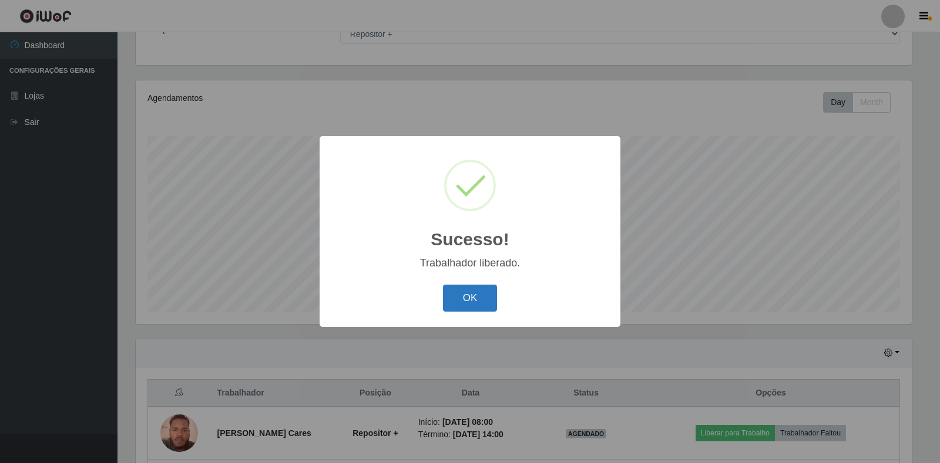
click at [482, 298] on button "OK" at bounding box center [470, 299] width 55 height 28
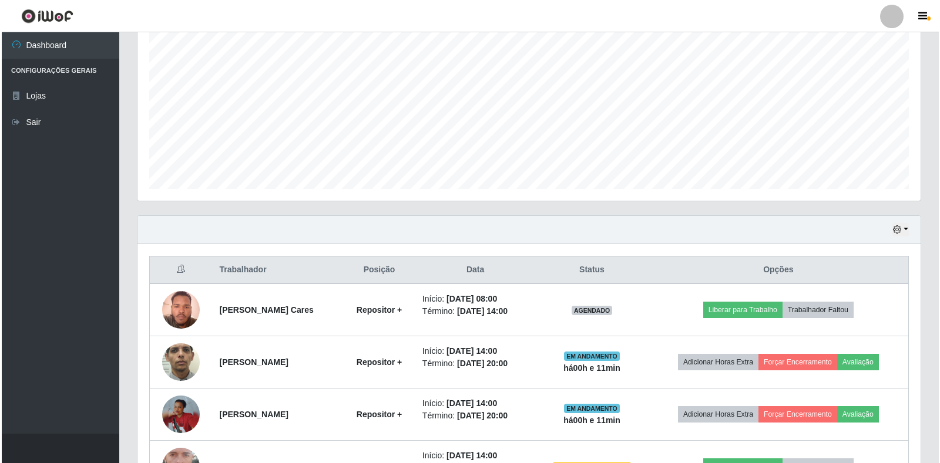
scroll to position [342, 0]
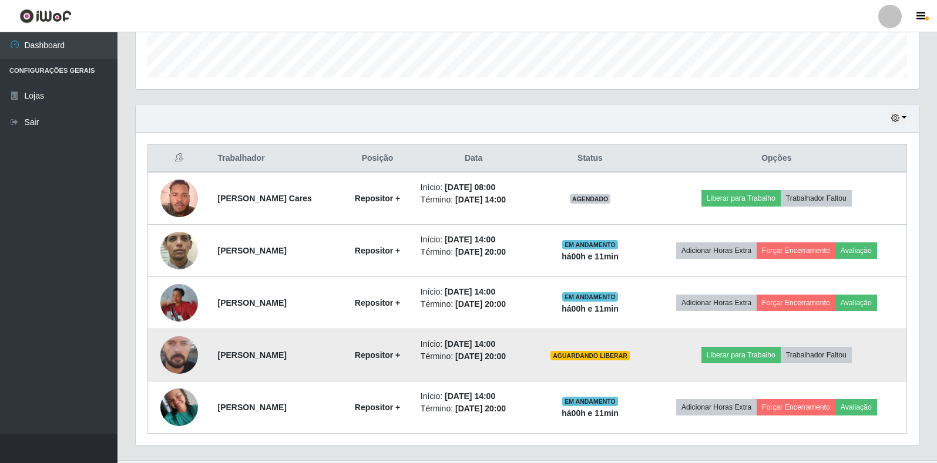
click at [178, 359] on img at bounding box center [179, 355] width 38 height 83
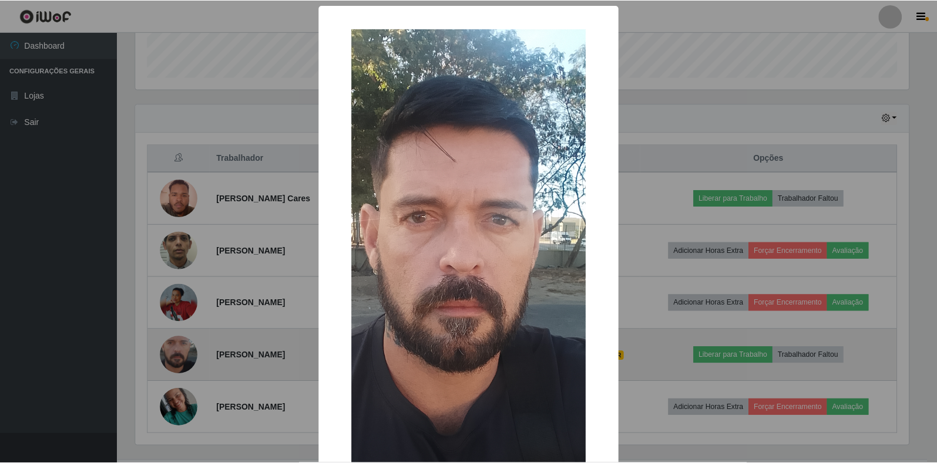
scroll to position [244, 776]
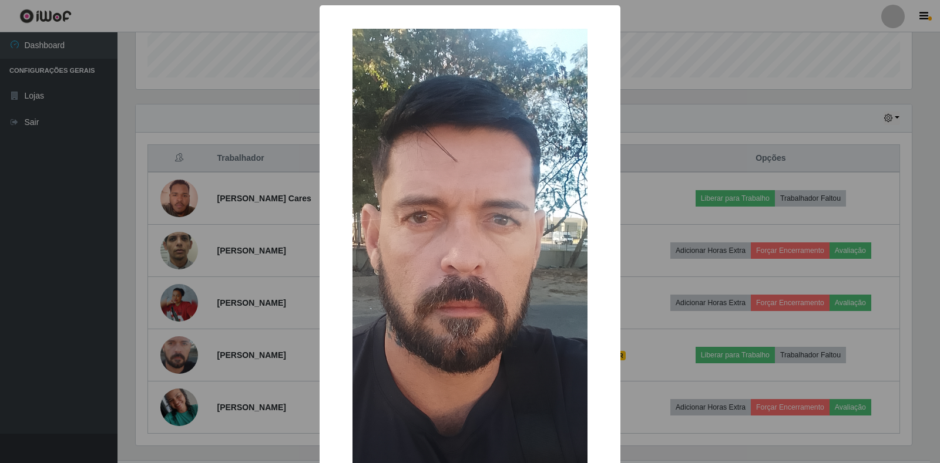
click at [738, 109] on div "× OK Cancel" at bounding box center [470, 231] width 940 height 463
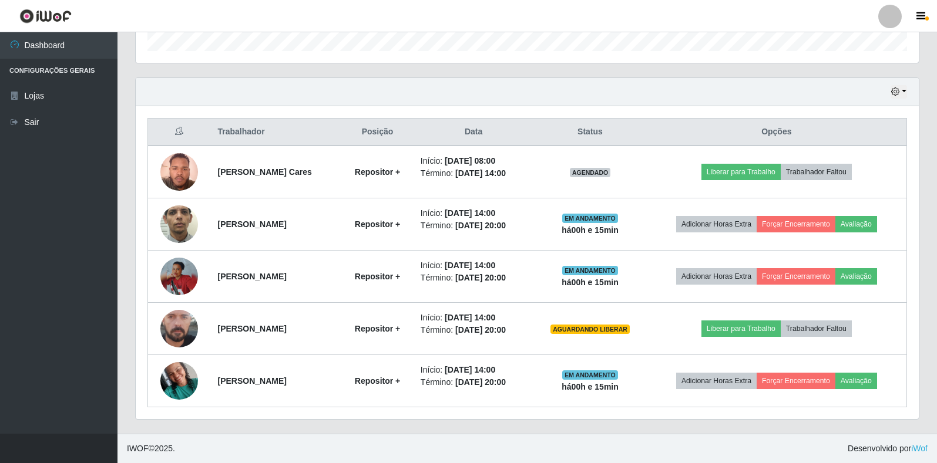
scroll to position [16, 0]
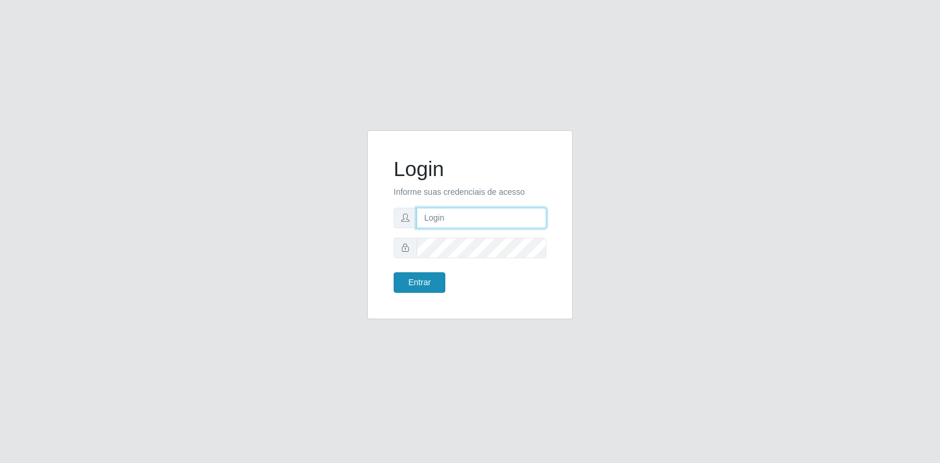
type input "[EMAIL_ADDRESS][DOMAIN_NAME]"
click at [432, 281] on button "Entrar" at bounding box center [420, 283] width 52 height 21
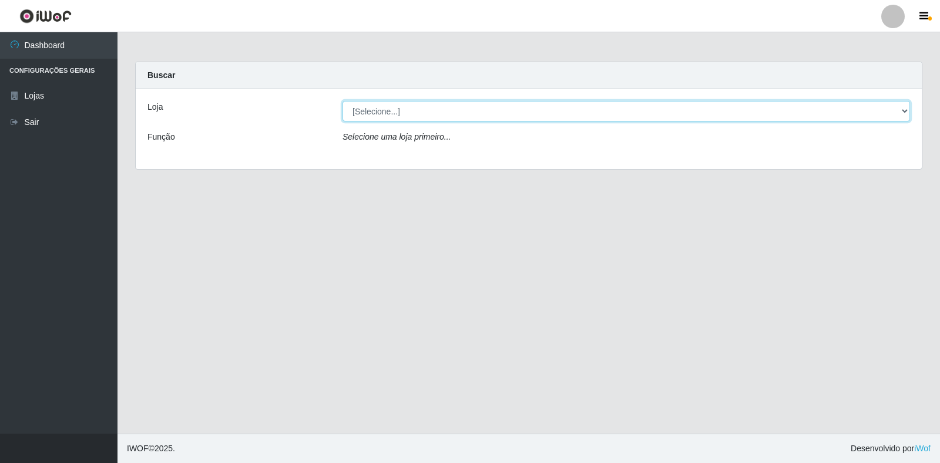
click at [907, 107] on select "[Selecione...] Atacado Vem - Loja 30 Laranjeiras Velha" at bounding box center [625, 111] width 567 height 21
select select "495"
click at [342, 101] on select "[Selecione...] Atacado Vem - Loja 30 Laranjeiras Velha" at bounding box center [625, 111] width 567 height 21
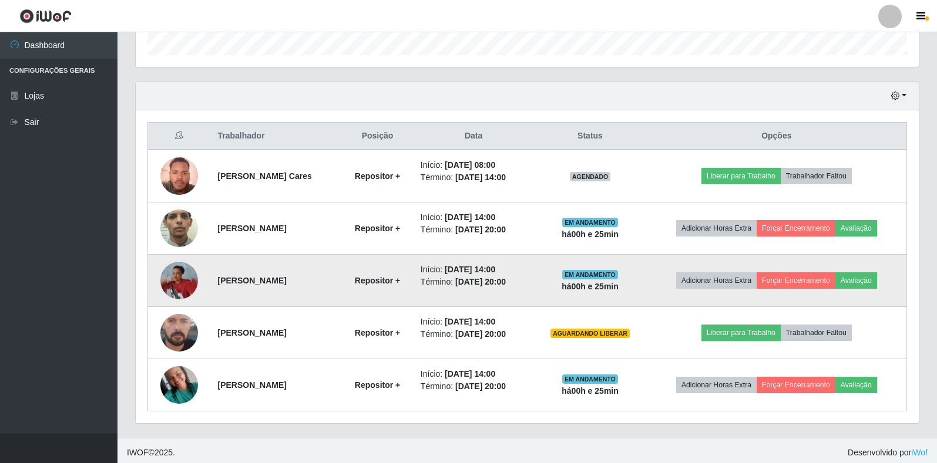
scroll to position [369, 0]
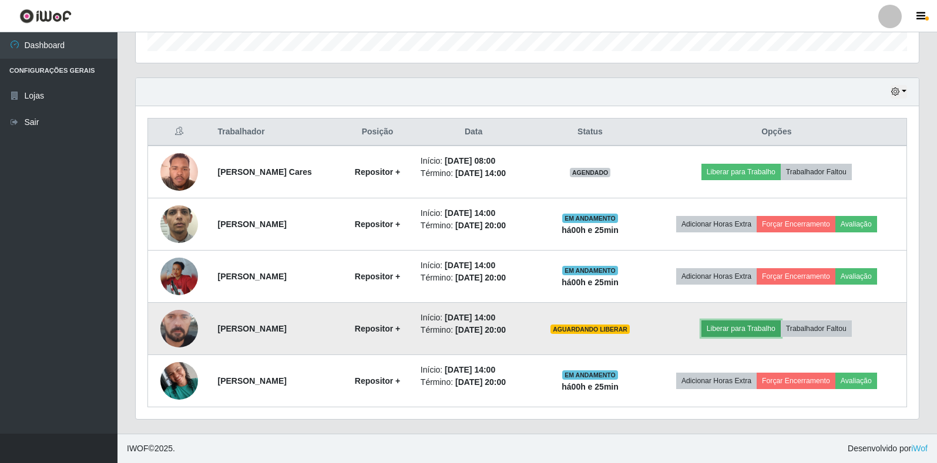
click at [738, 332] on button "Liberar para Trabalho" at bounding box center [740, 329] width 79 height 16
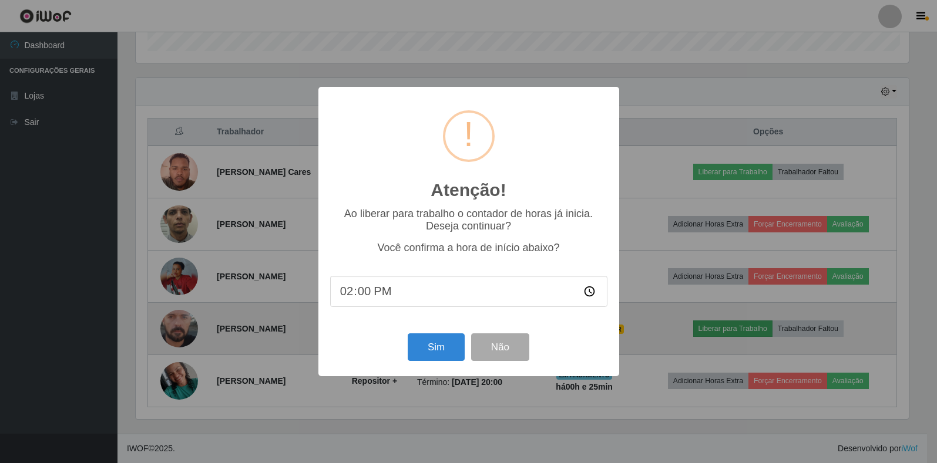
scroll to position [244, 776]
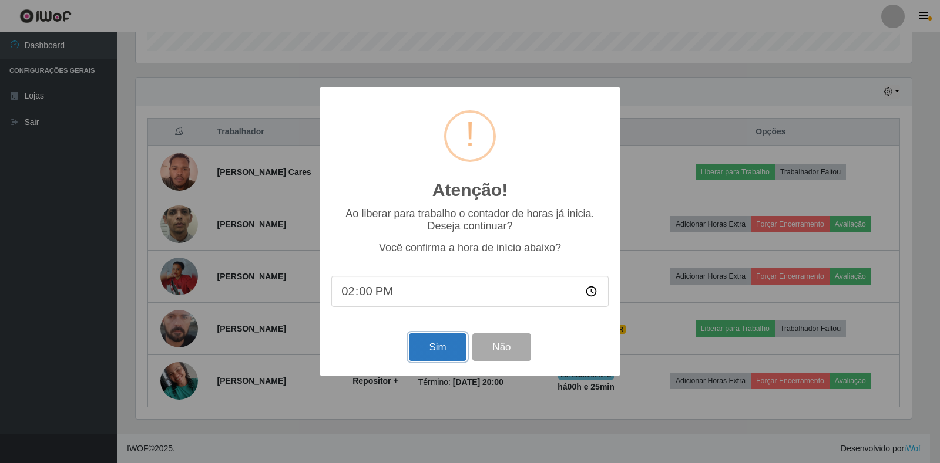
click at [445, 346] on button "Sim" at bounding box center [437, 348] width 57 height 28
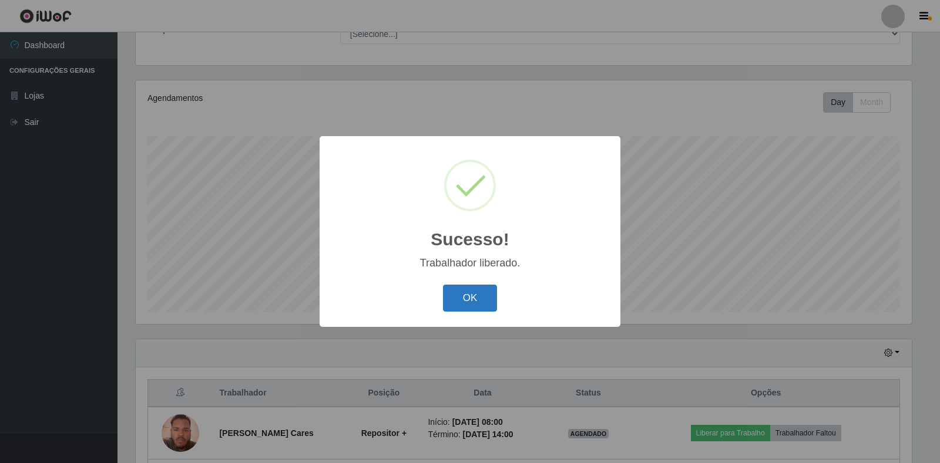
click at [490, 292] on button "OK" at bounding box center [470, 299] width 55 height 28
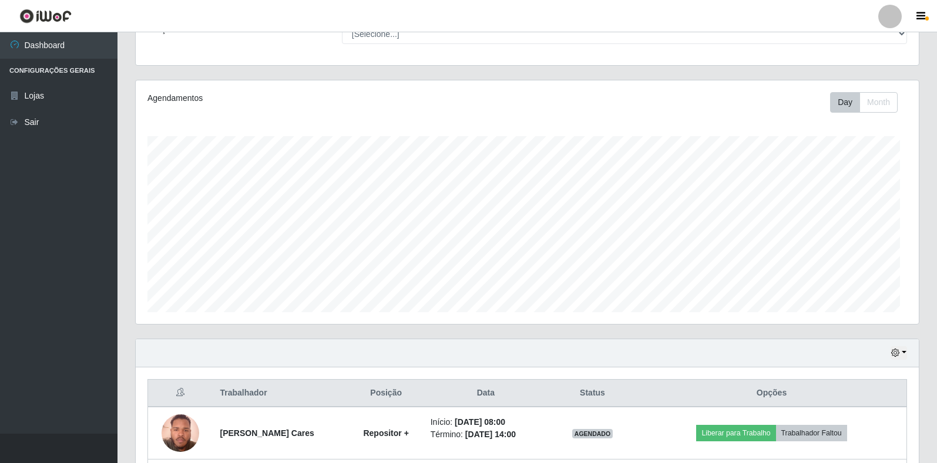
scroll to position [244, 783]
